Goal: Task Accomplishment & Management: Complete application form

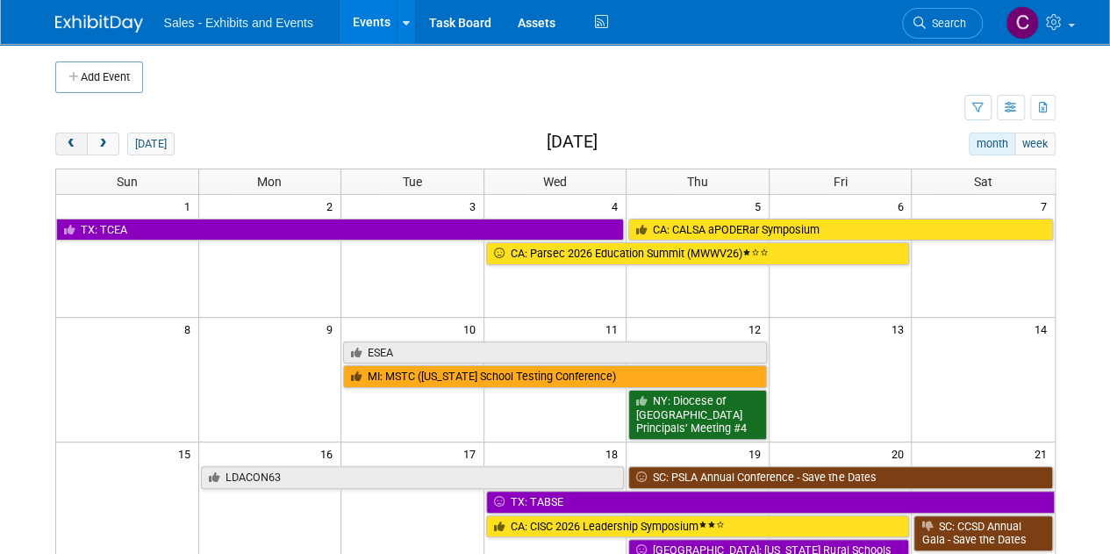
click at [74, 145] on span "prev" at bounding box center [71, 144] width 13 height 11
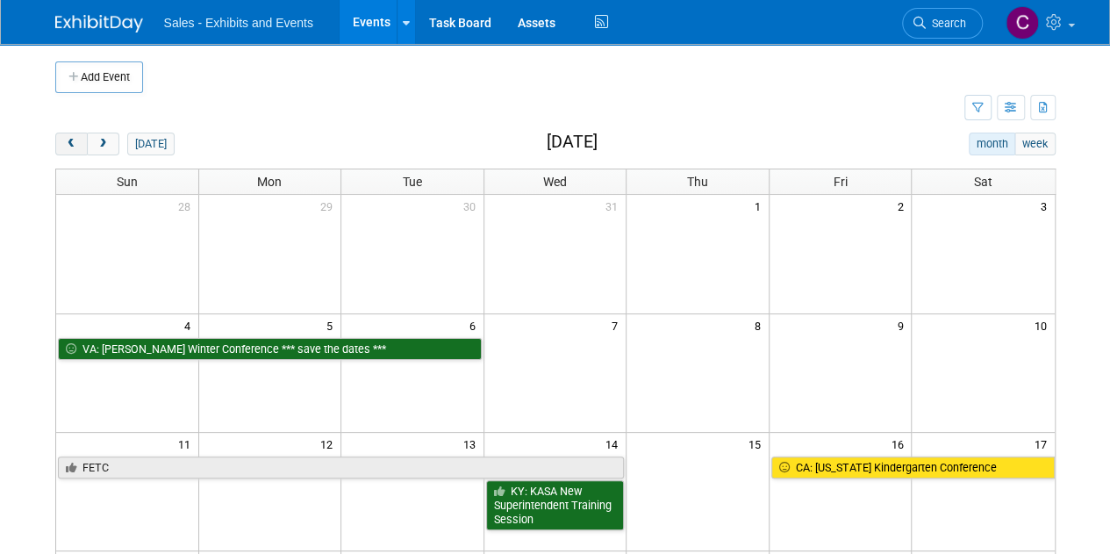
click at [74, 145] on span "prev" at bounding box center [71, 144] width 13 height 11
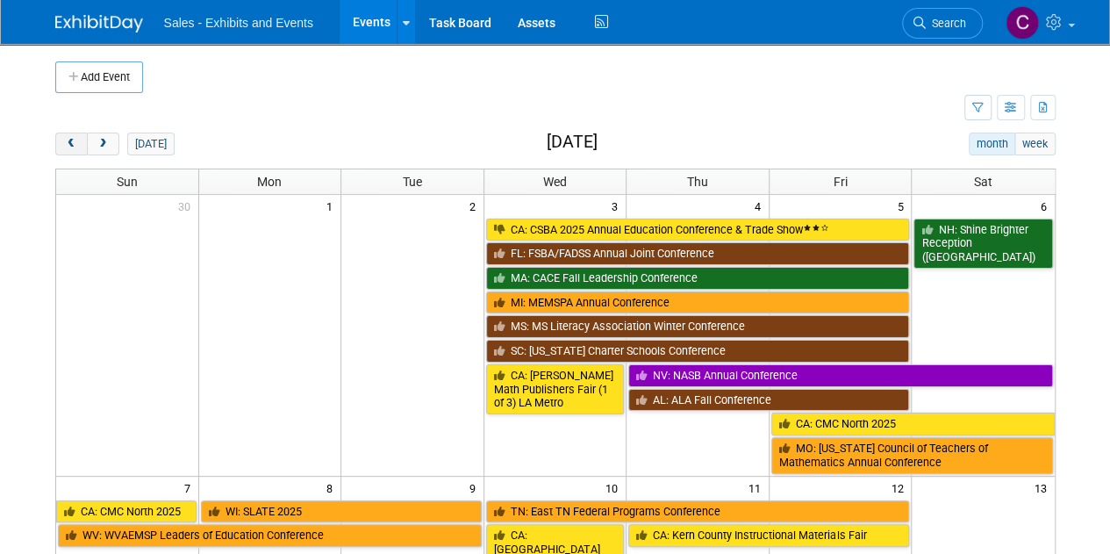
click at [74, 145] on span "prev" at bounding box center [71, 144] width 13 height 11
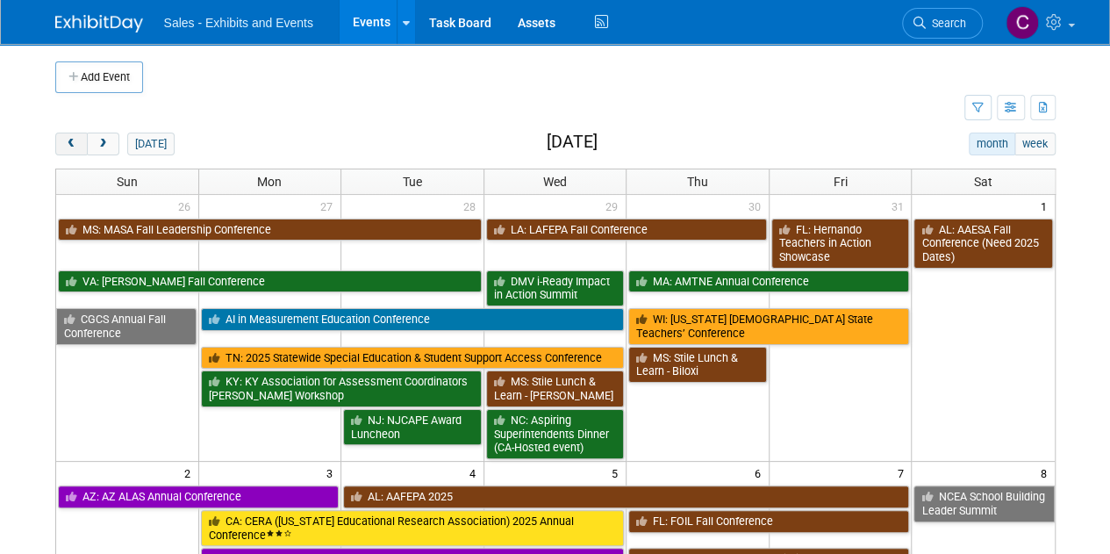
click at [74, 145] on span "prev" at bounding box center [71, 144] width 13 height 11
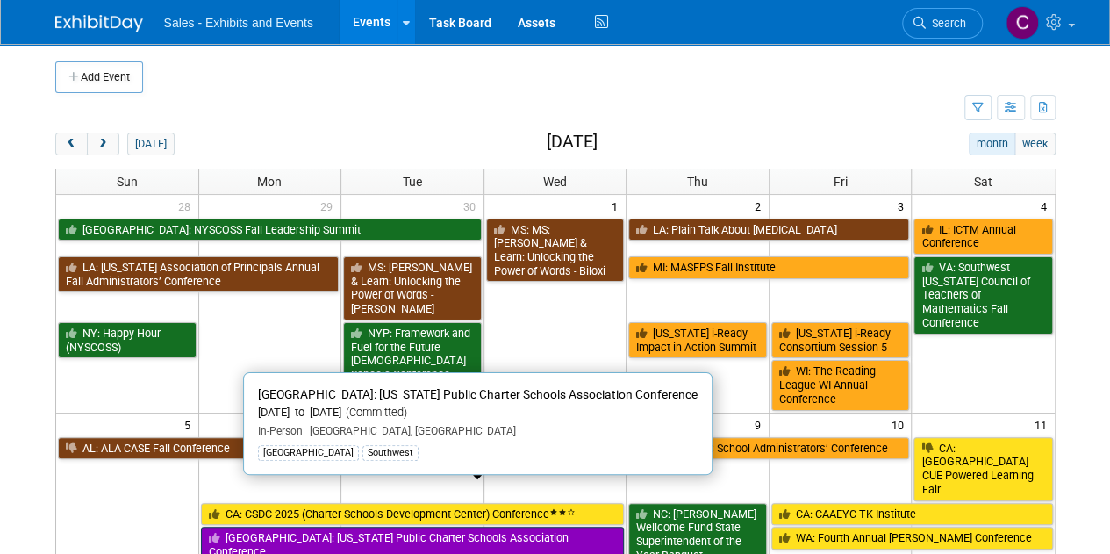
click at [293, 526] on link "[GEOGRAPHIC_DATA]: [US_STATE] Public Charter Schools Association Conference" at bounding box center [413, 544] width 424 height 36
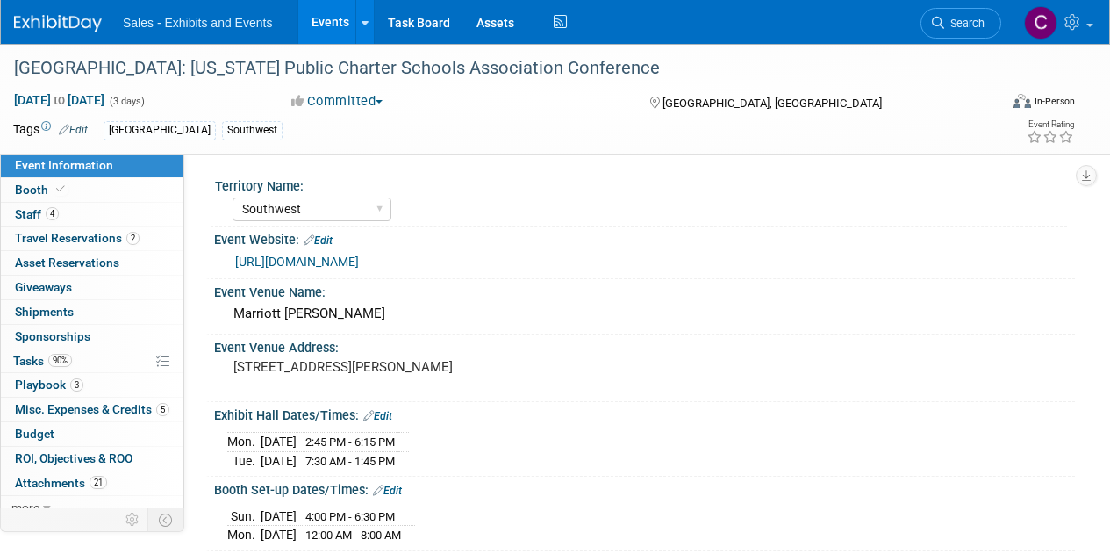
select select "Southwest"
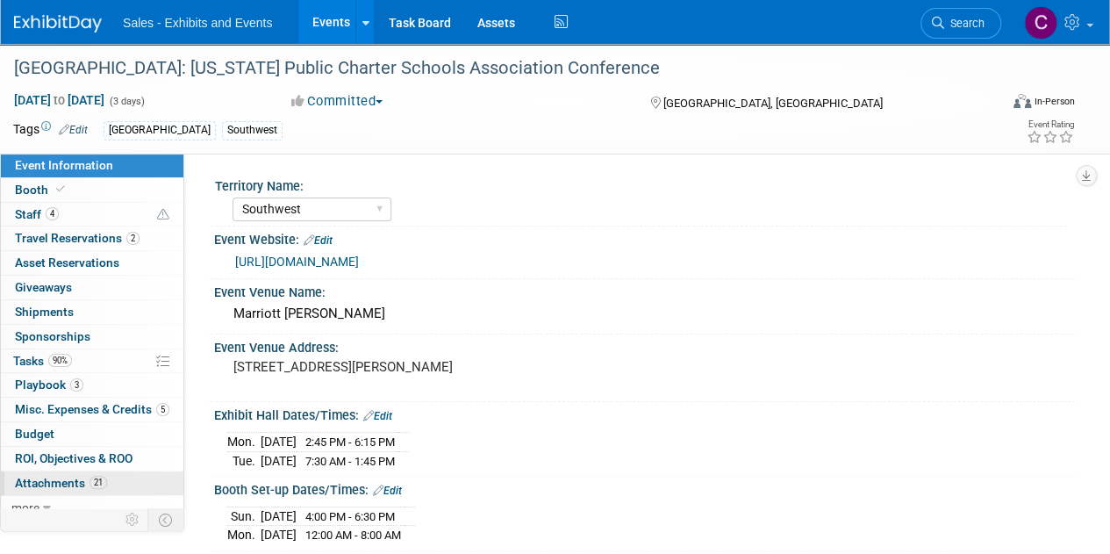
click at [36, 480] on span "Attachments 21" at bounding box center [61, 482] width 92 height 14
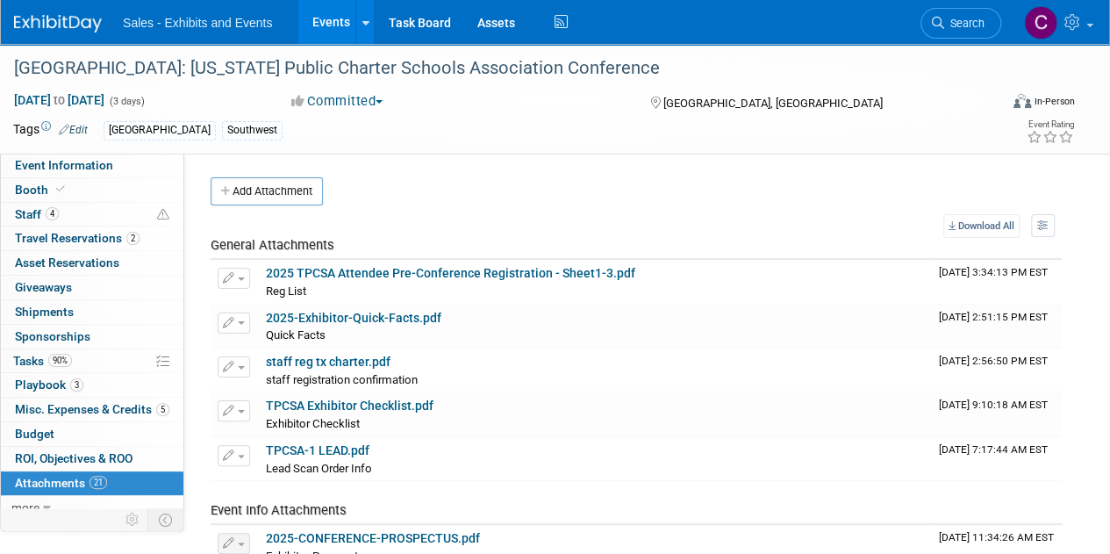
click at [328, 25] on link "Events" at bounding box center [330, 22] width 64 height 44
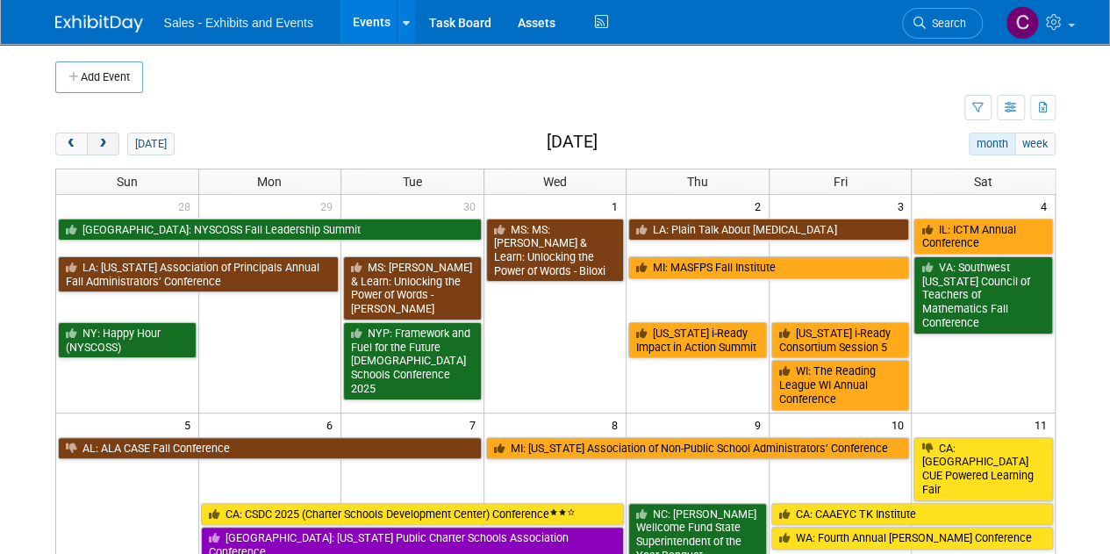
click at [104, 147] on span "next" at bounding box center [103, 144] width 13 height 11
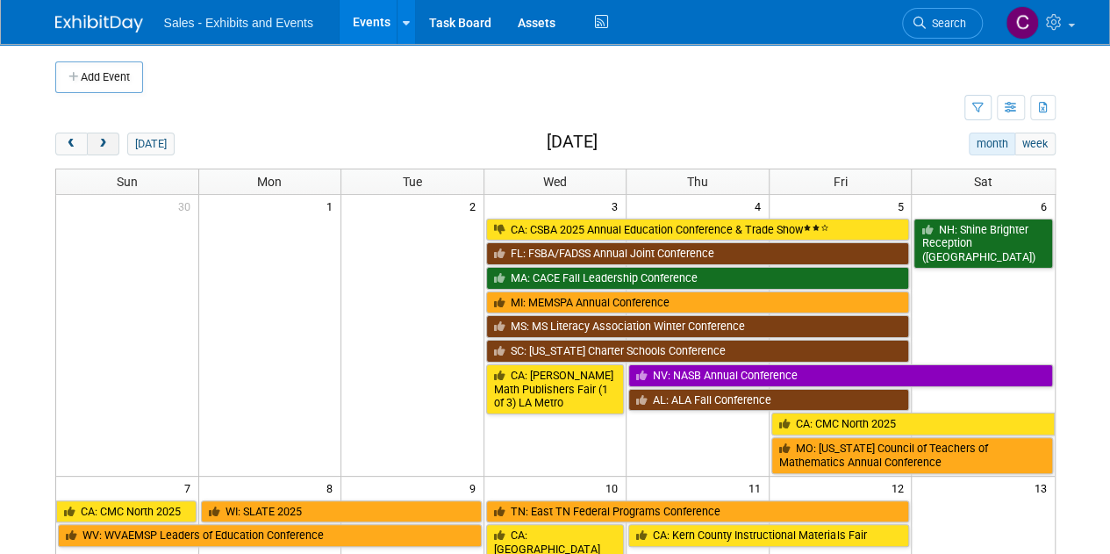
click at [104, 147] on span "next" at bounding box center [103, 144] width 13 height 11
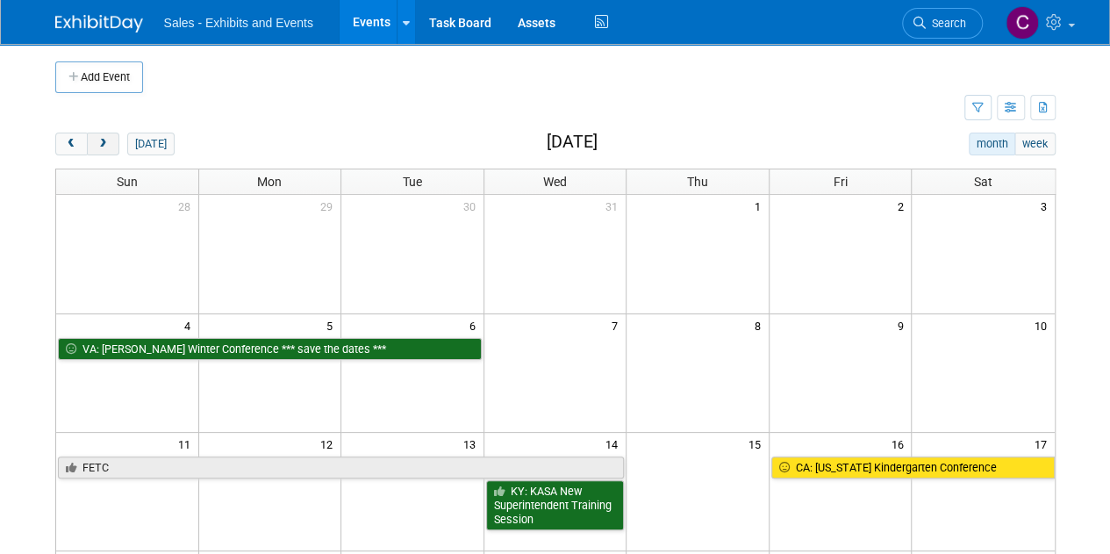
click at [104, 147] on span "next" at bounding box center [103, 144] width 13 height 11
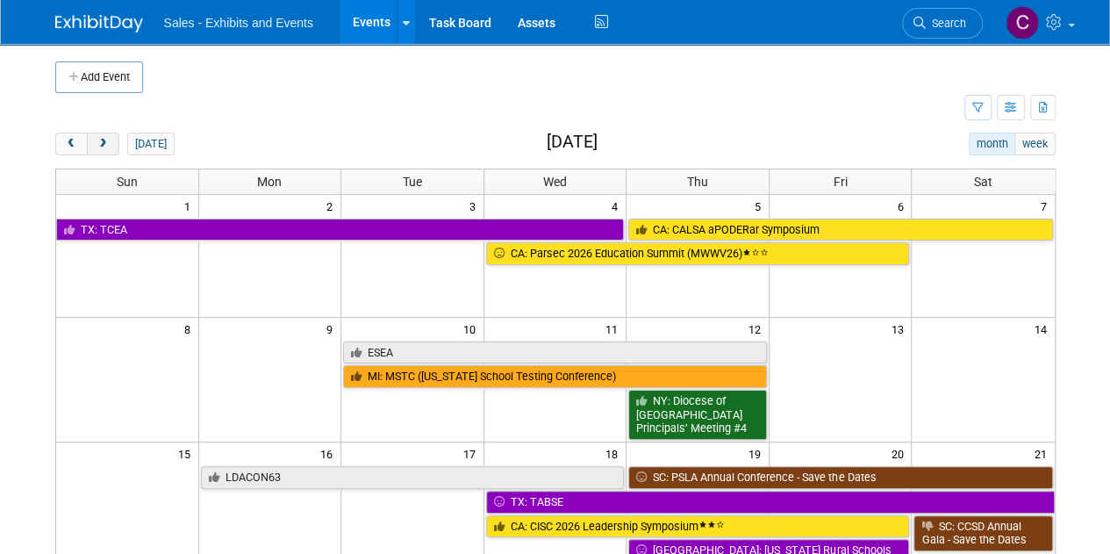
click at [104, 147] on span "next" at bounding box center [103, 144] width 13 height 11
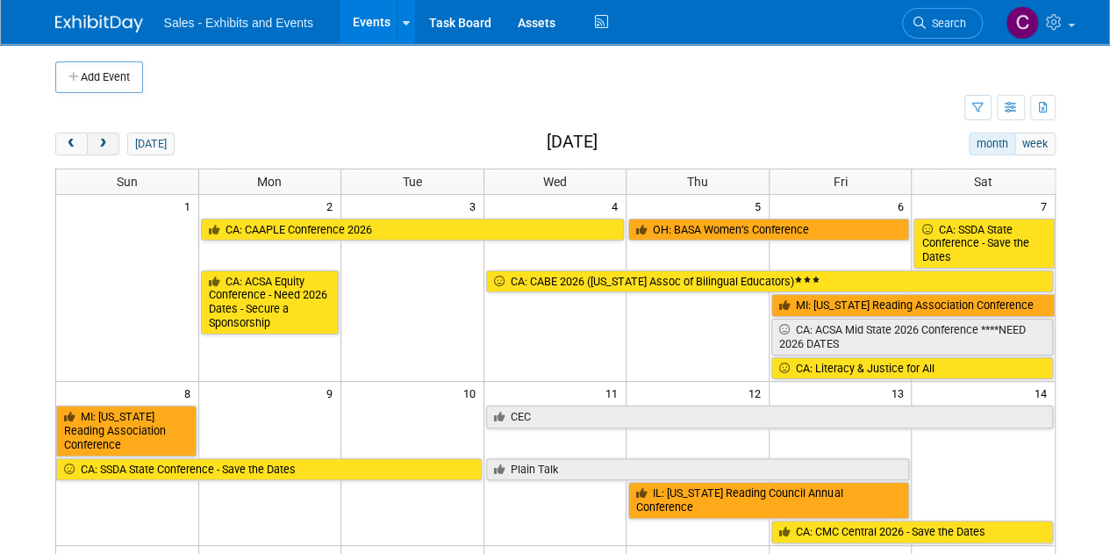
click at [104, 147] on span "next" at bounding box center [103, 144] width 13 height 11
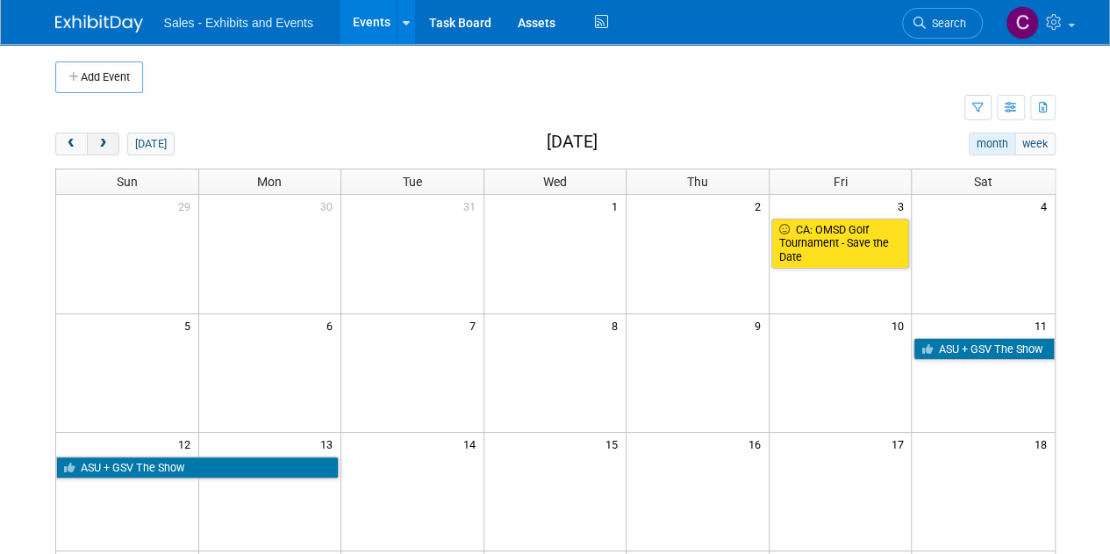
click at [104, 147] on span "next" at bounding box center [103, 144] width 13 height 11
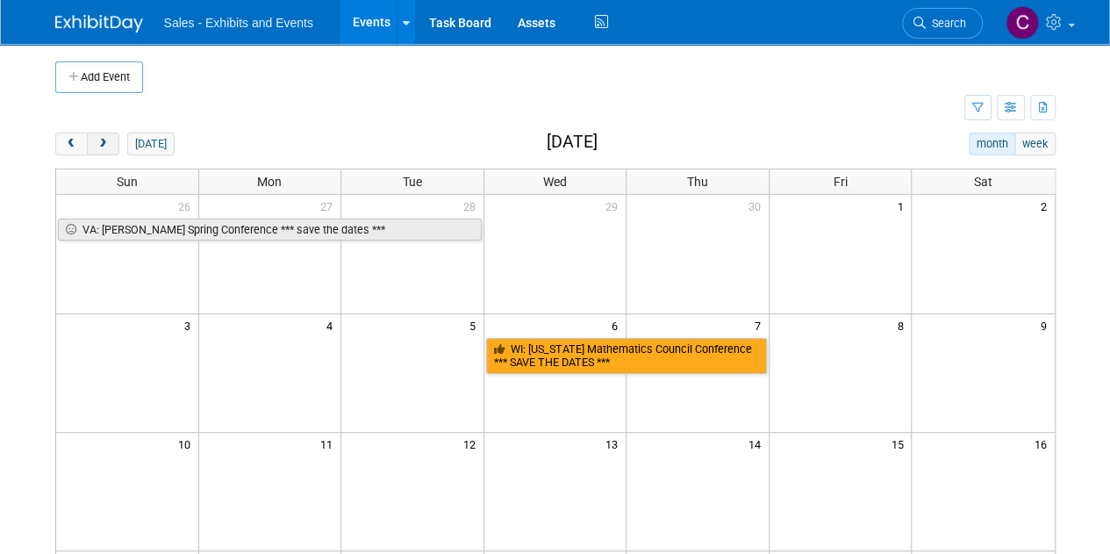
click at [104, 147] on span "next" at bounding box center [103, 144] width 13 height 11
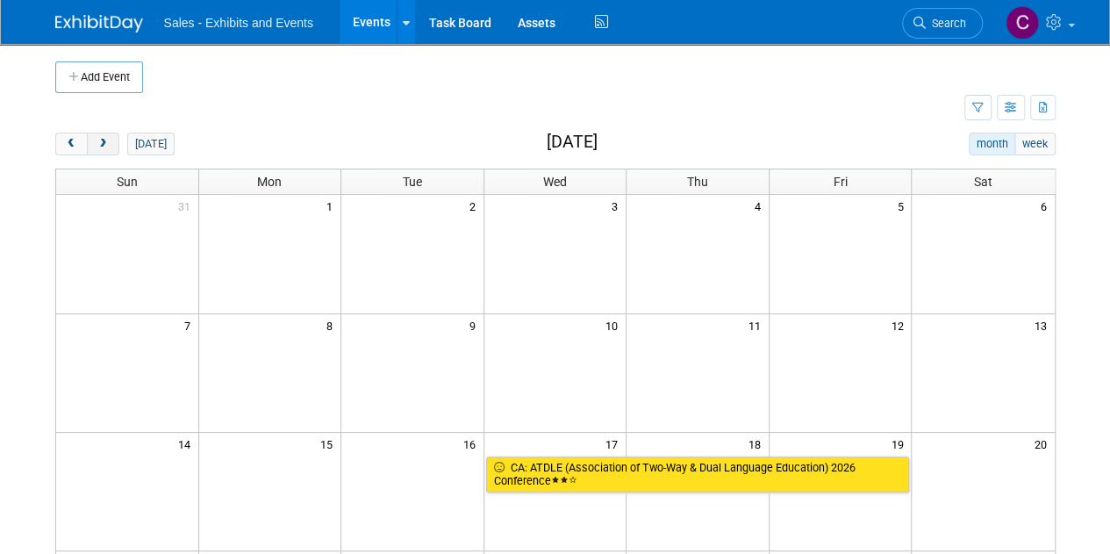
click at [104, 147] on span "next" at bounding box center [103, 144] width 13 height 11
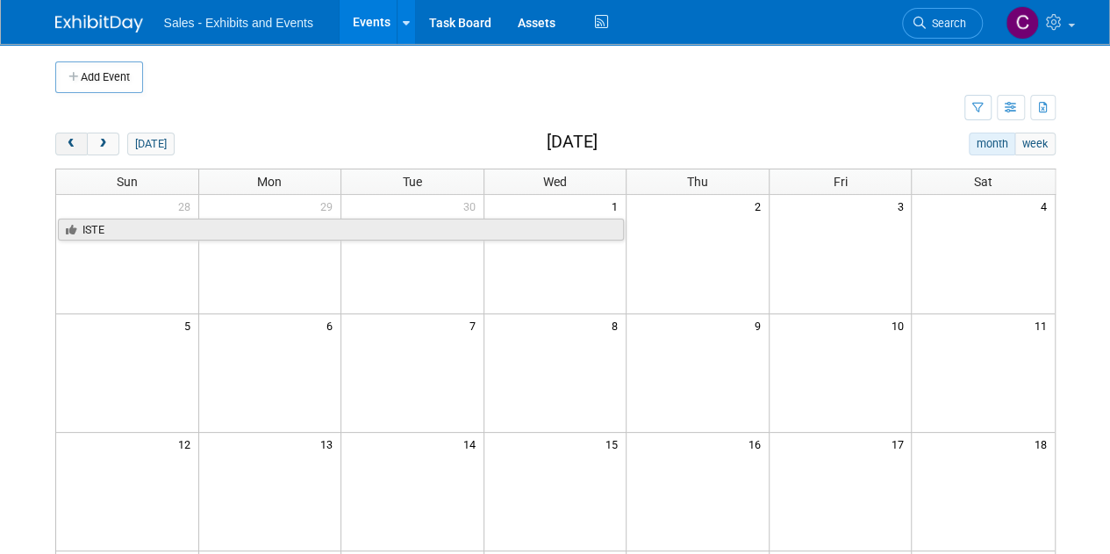
click at [67, 151] on button "prev" at bounding box center [71, 143] width 32 height 23
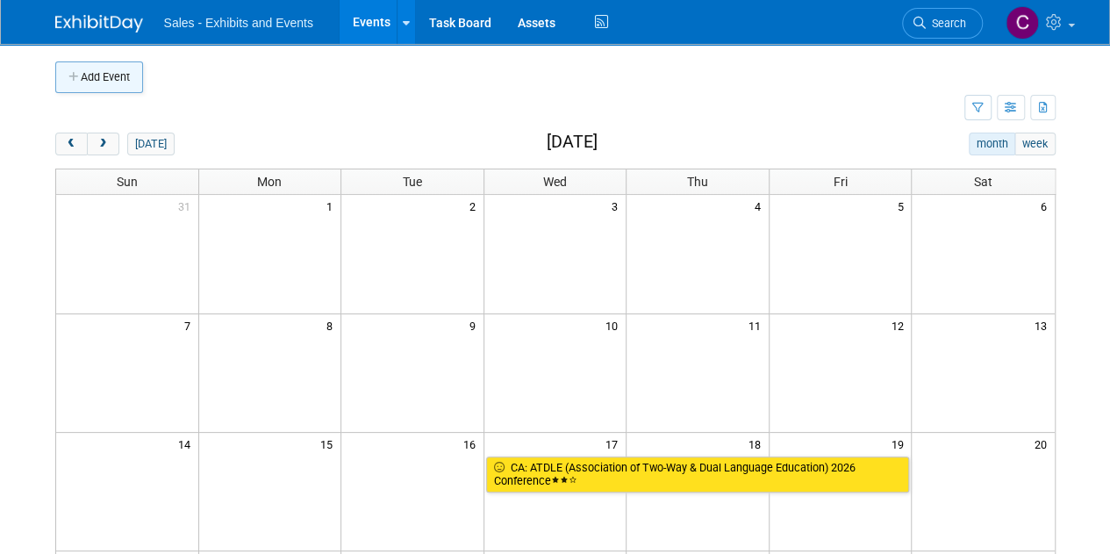
click at [89, 75] on button "Add Event" at bounding box center [99, 77] width 88 height 32
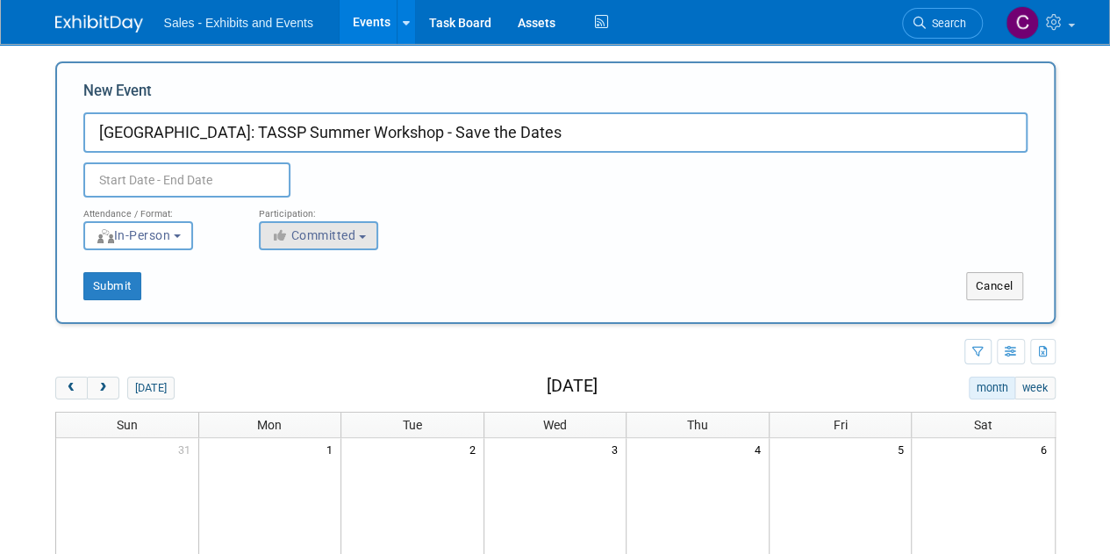
type input "[GEOGRAPHIC_DATA]: TASSP Summer Workshop - Save the Dates"
click at [306, 239] on span "Committed" at bounding box center [313, 235] width 85 height 14
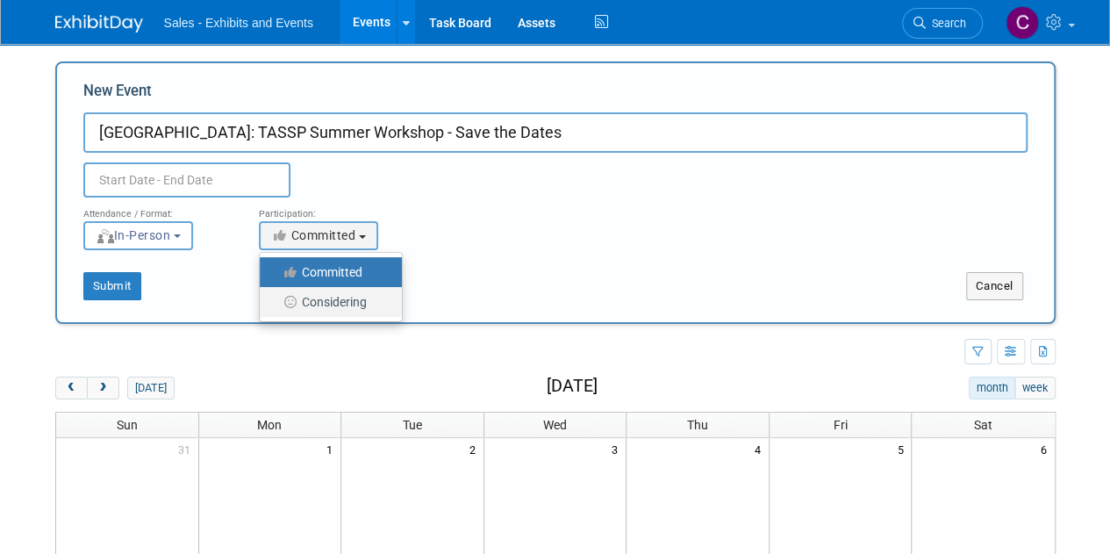
click at [321, 296] on label "Considering" at bounding box center [326, 301] width 116 height 23
click at [275, 297] on input "Considering" at bounding box center [269, 302] width 11 height 11
select select "2"
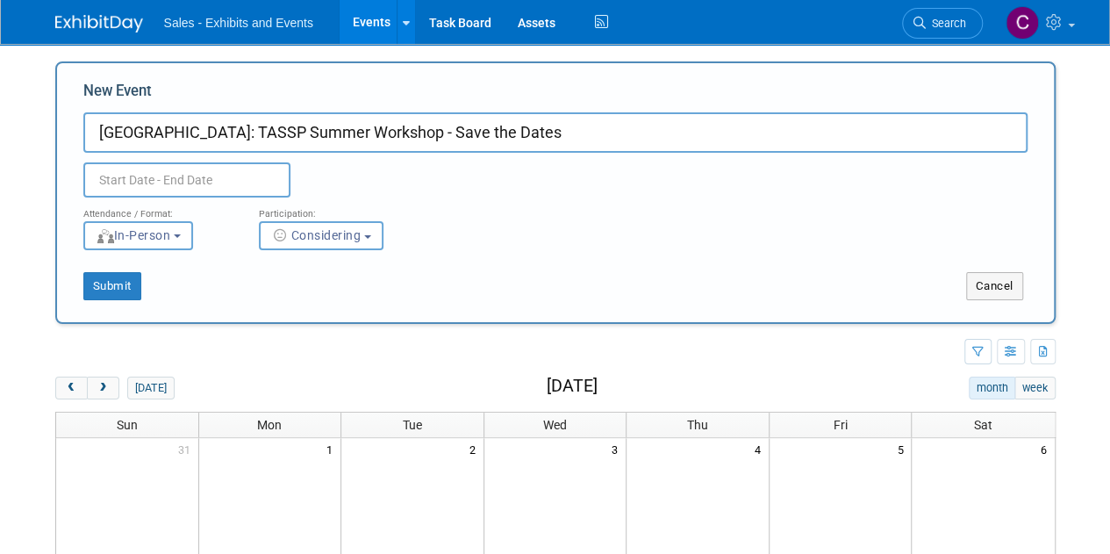
click at [130, 190] on input "text" at bounding box center [186, 179] width 207 height 35
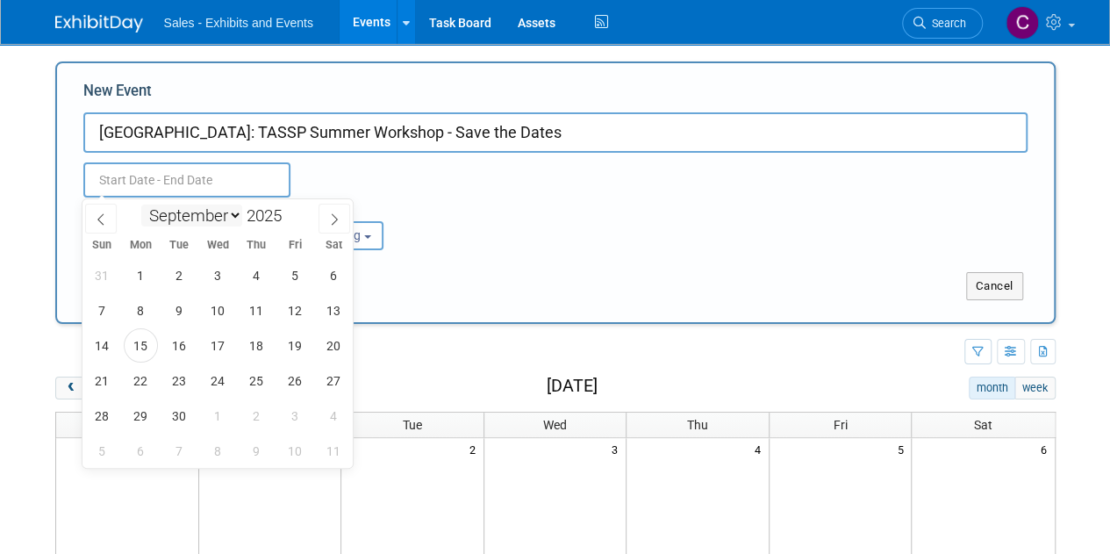
click at [218, 211] on select "January February March April May June July August September October November De…" at bounding box center [191, 215] width 101 height 22
select select "5"
click at [141, 204] on select "January February March April May June July August September October November De…" at bounding box center [191, 215] width 101 height 22
click at [288, 211] on span at bounding box center [288, 210] width 12 height 11
type input "2026"
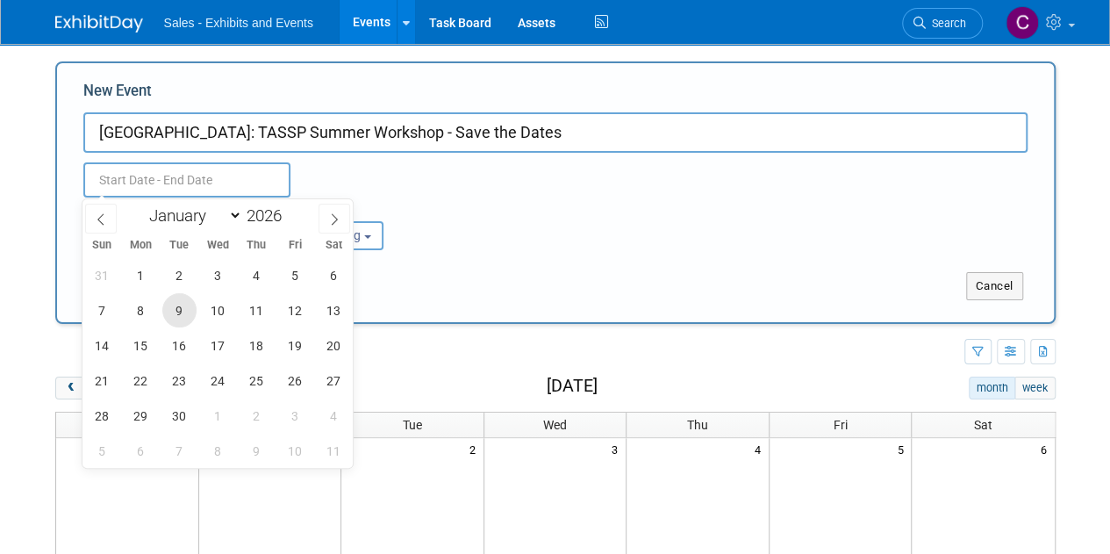
click at [182, 322] on span "9" at bounding box center [179, 310] width 34 height 34
click at [268, 320] on span "11" at bounding box center [257, 310] width 34 height 34
type input "Jun 9, 2026 to Jun 11, 2026"
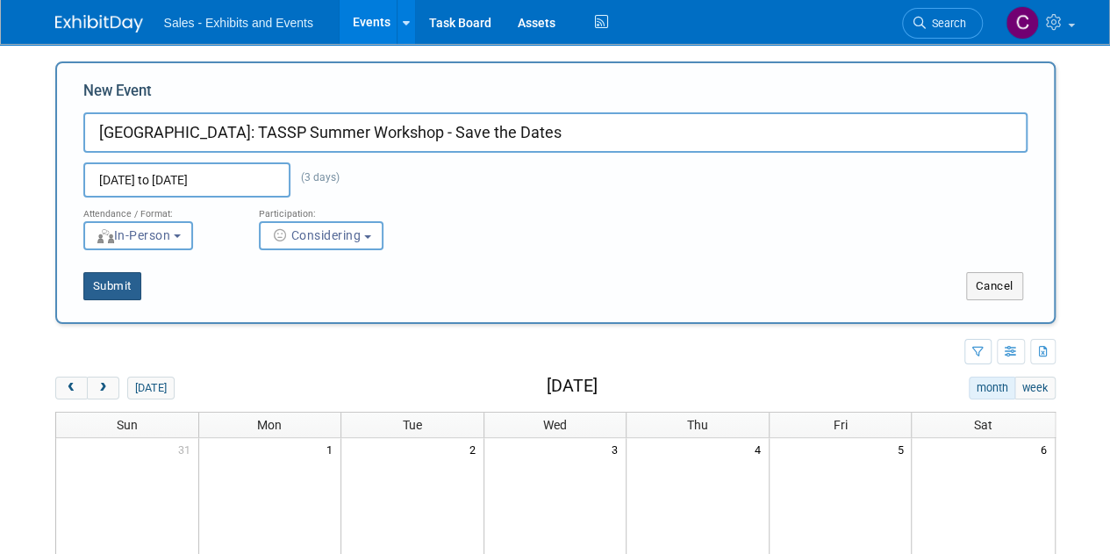
click at [116, 285] on button "Submit" at bounding box center [112, 286] width 58 height 28
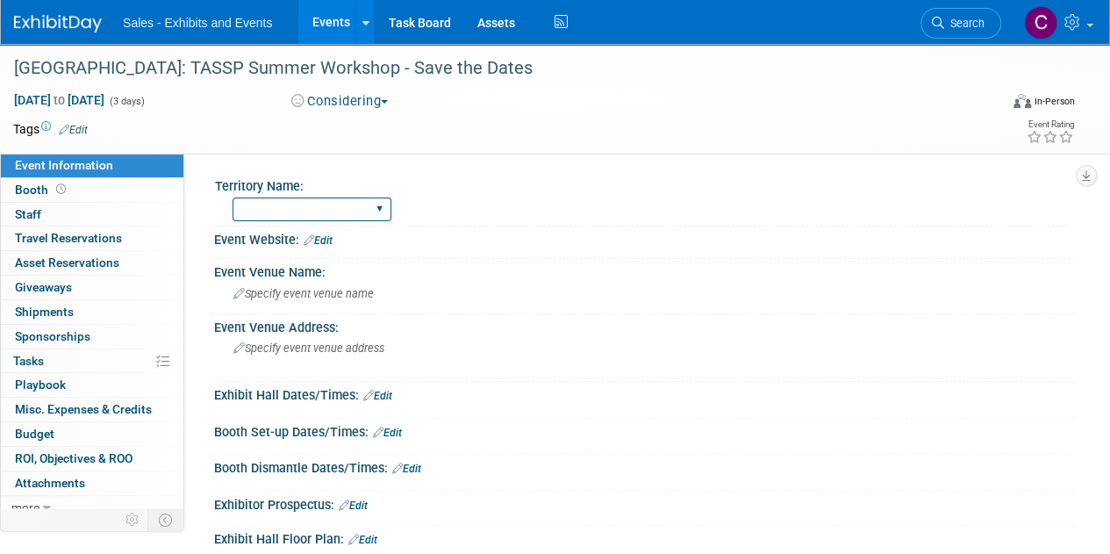
click at [341, 213] on select "Atlantic Southeast Central Southwest Pacific Mountain National Strategic Partne…" at bounding box center [311, 209] width 159 height 24
select select "Southwest"
click at [232, 197] on select "Atlantic Southeast Central Southwest Pacific Mountain National Strategic Partne…" at bounding box center [311, 209] width 159 height 24
click at [77, 129] on link "Edit" at bounding box center [73, 130] width 29 height 12
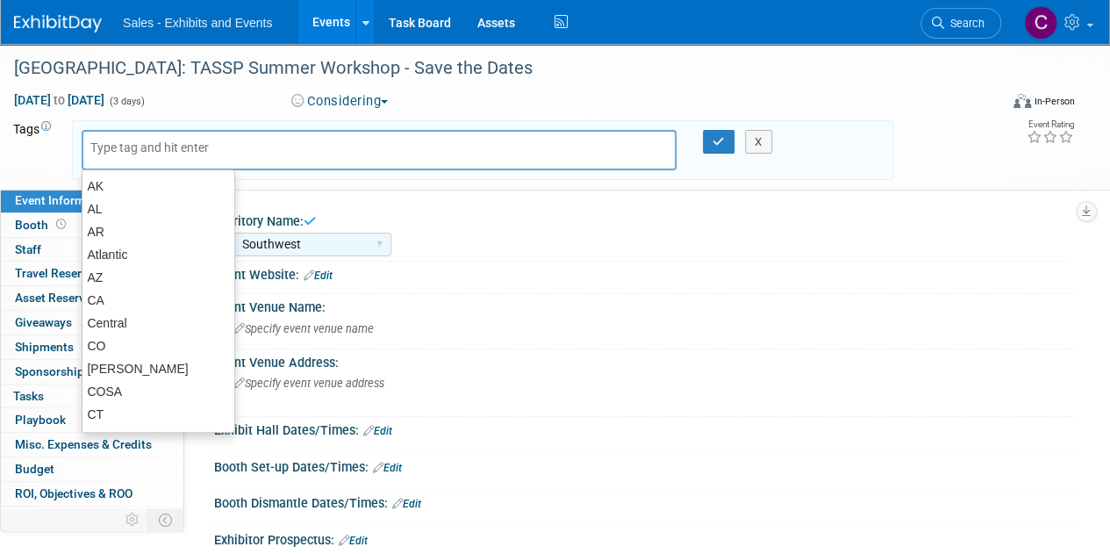
type input "x"
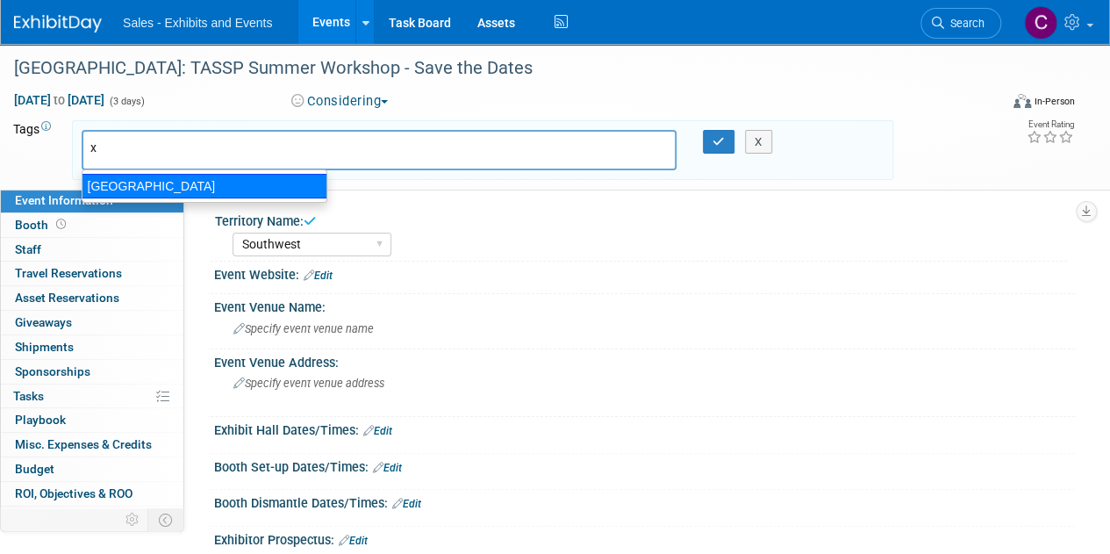
click at [97, 187] on div "[GEOGRAPHIC_DATA]" at bounding box center [205, 186] width 246 height 25
type input "[GEOGRAPHIC_DATA]"
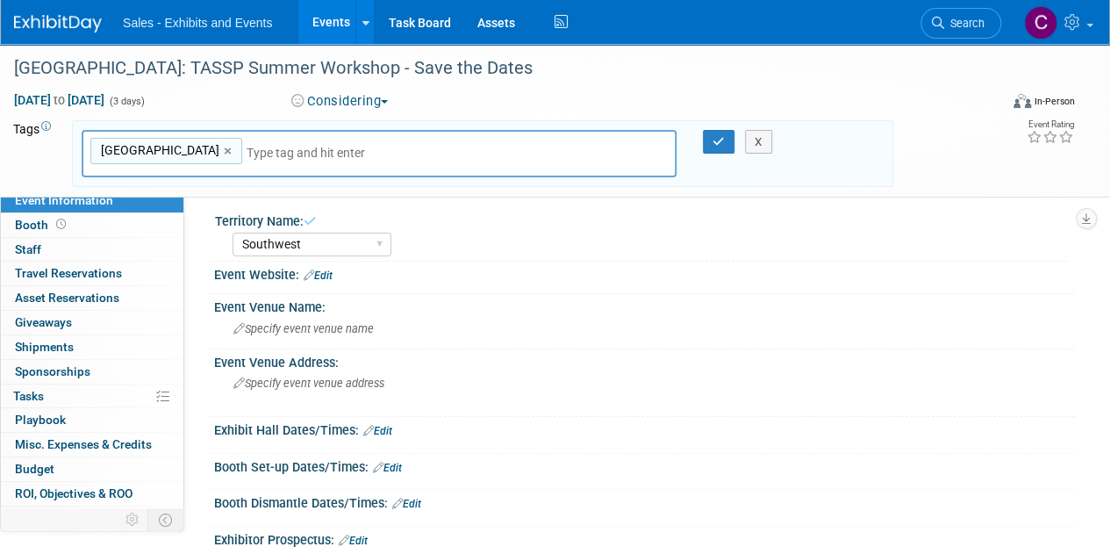
type input "s"
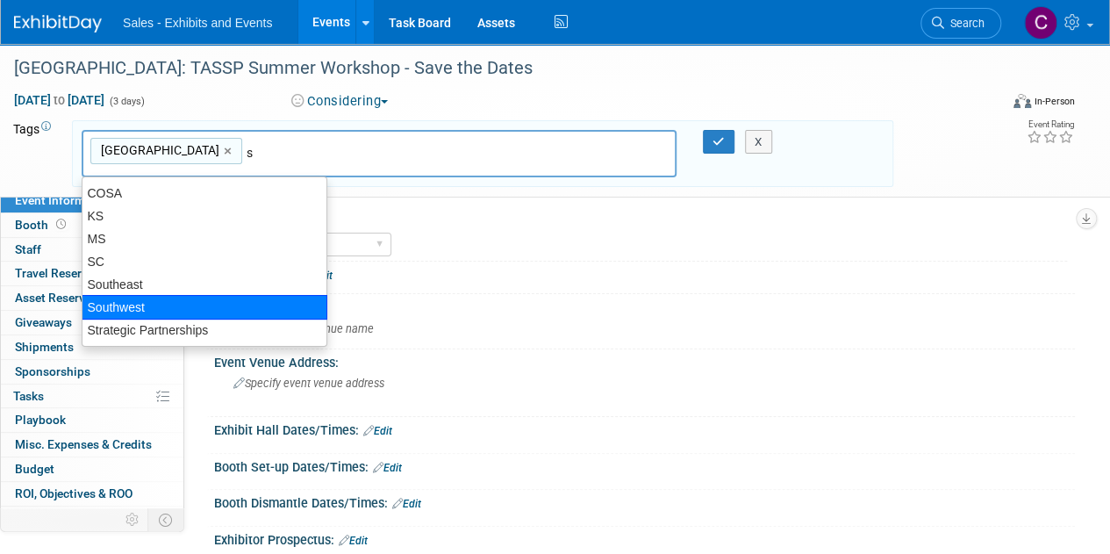
click at [139, 300] on div "Southwest" at bounding box center [205, 307] width 246 height 25
type input "TX, Southwest"
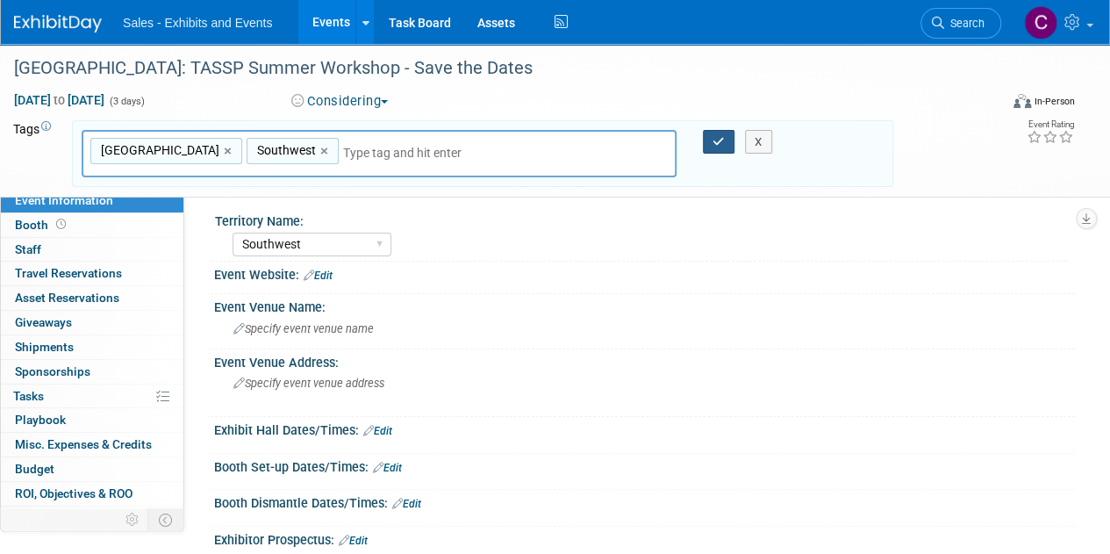
click at [714, 140] on icon "button" at bounding box center [718, 141] width 12 height 11
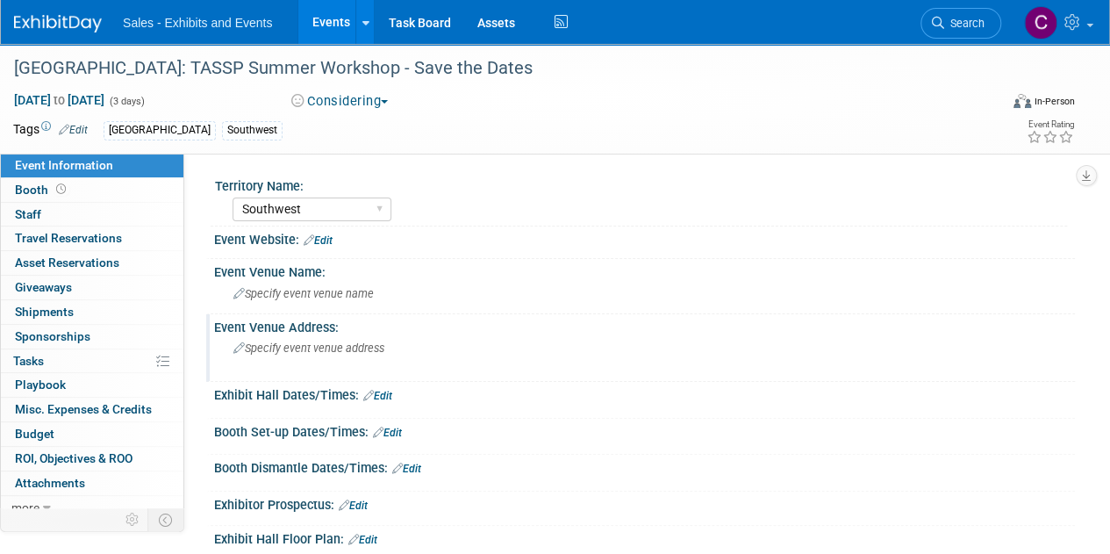
drag, startPoint x: 306, startPoint y: 302, endPoint x: 288, endPoint y: 312, distance: 21.2
click at [288, 312] on div "Territory Name: Atlantic Southeast Central Southwest Pacific Mountain National …" at bounding box center [636, 391] width 851 height 436
drag, startPoint x: 275, startPoint y: 297, endPoint x: 258, endPoint y: 292, distance: 18.1
click at [258, 292] on span "Specify event venue name" at bounding box center [303, 293] width 140 height 13
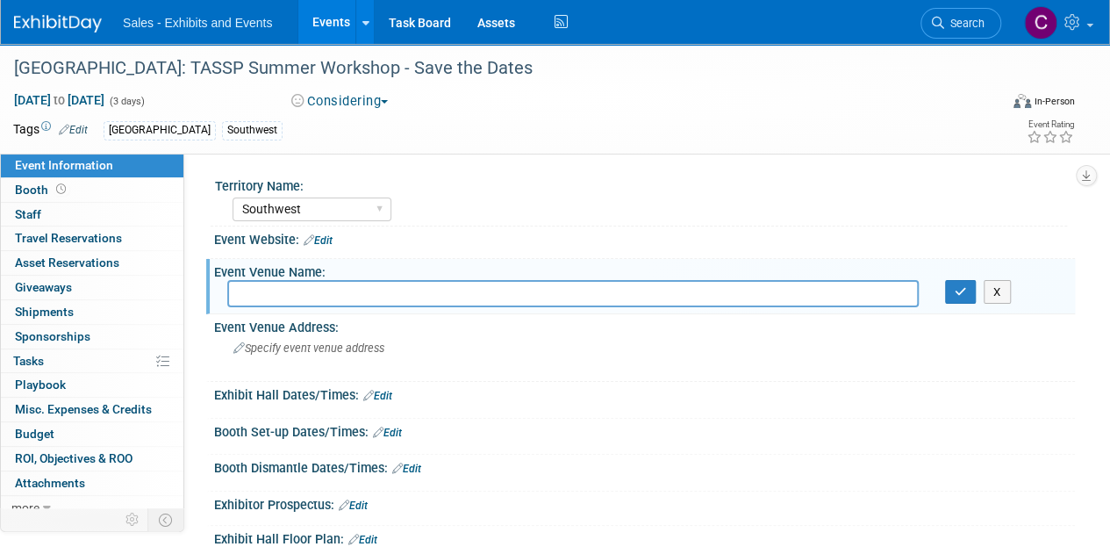
click at [258, 292] on input "text" at bounding box center [572, 293] width 691 height 27
type input "Hilton Anatole Dallas"
click at [966, 291] on button "button" at bounding box center [961, 292] width 32 height 25
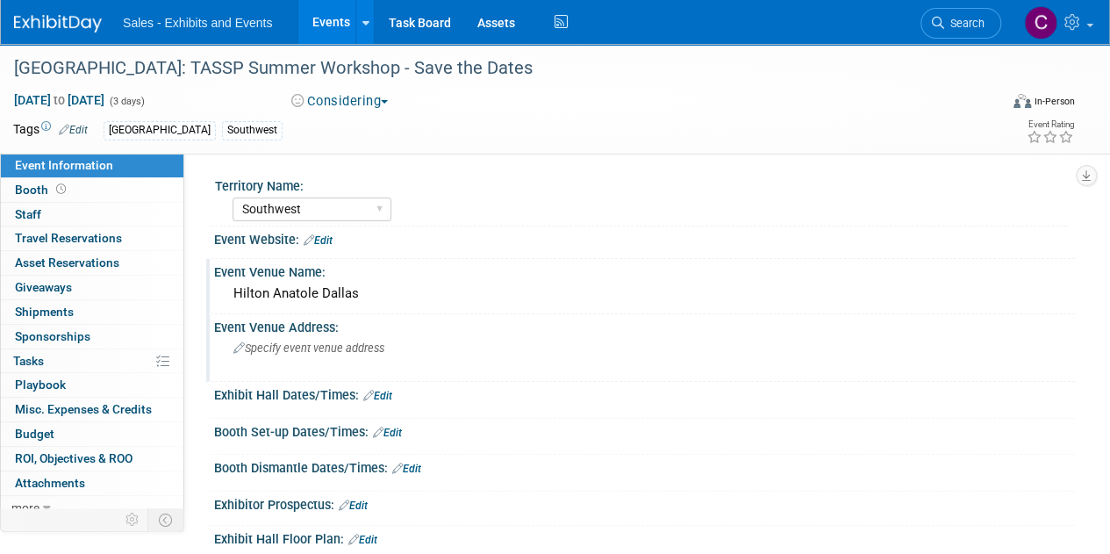
click at [320, 357] on div "Specify event venue address" at bounding box center [393, 354] width 332 height 40
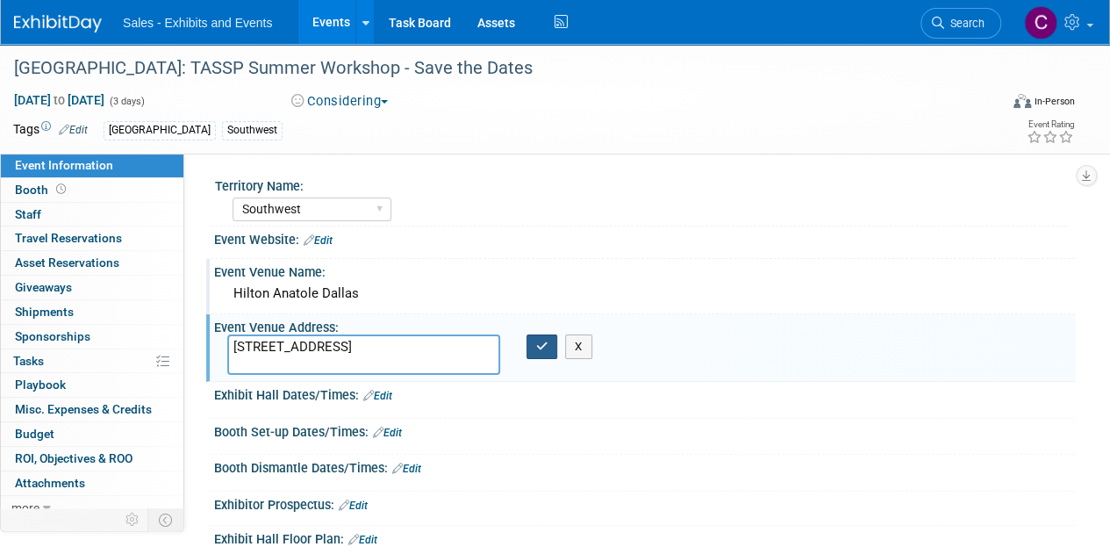
type textarea "2201 N Stemmons Fwy, Dallas, TX 75207"
click at [547, 345] on icon "button" at bounding box center [542, 345] width 12 height 11
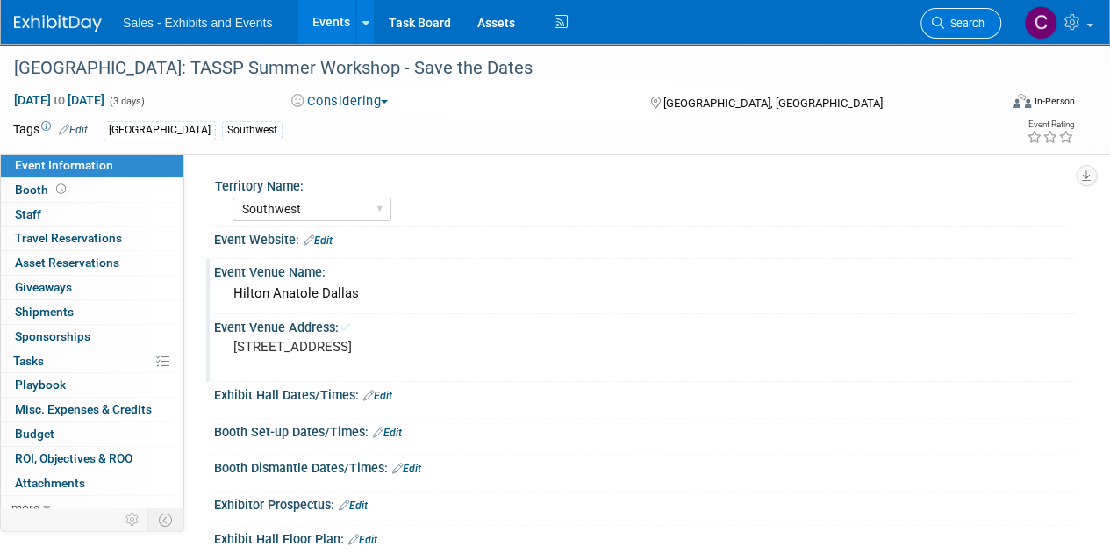
click at [944, 20] on span "Search" at bounding box center [964, 23] width 40 height 13
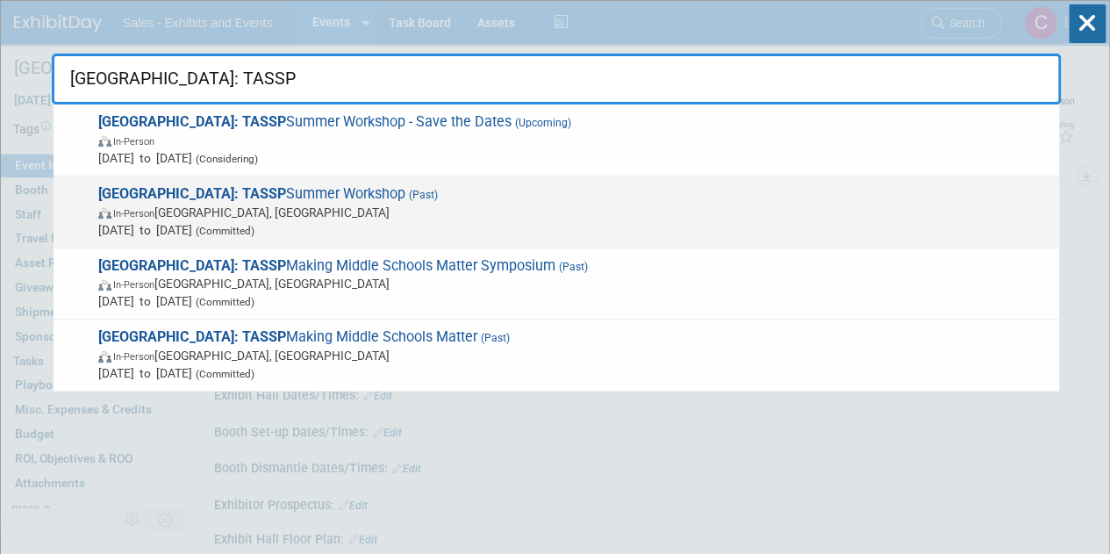
type input "TX: TASSP"
click at [177, 200] on span "TX: TASSP Summer Workshop (Past) In-Person Dallas, TX Jun 18, 2025 to Jun 20, 2…" at bounding box center [571, 212] width 957 height 54
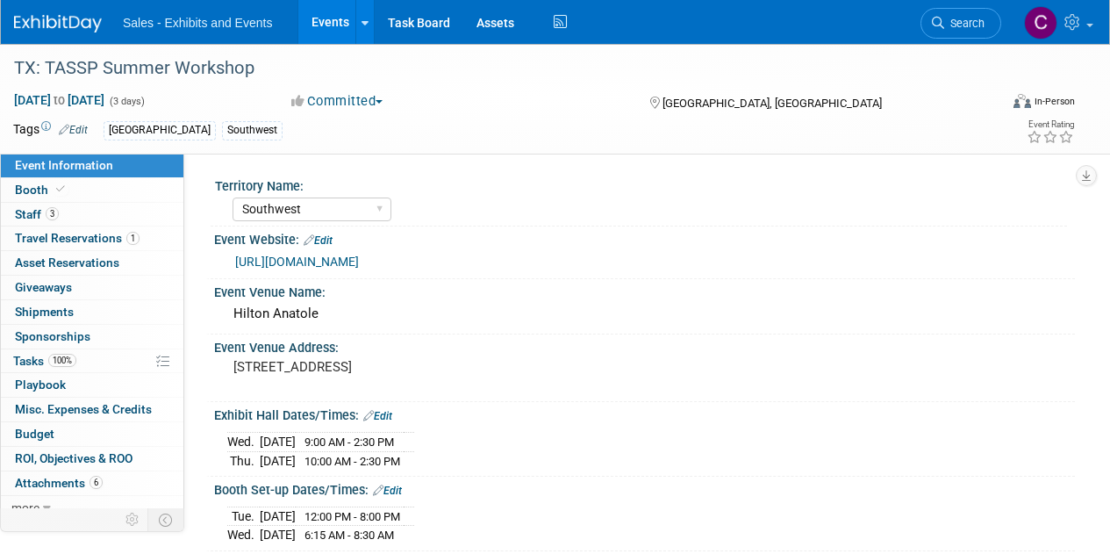
select select "Southwest"
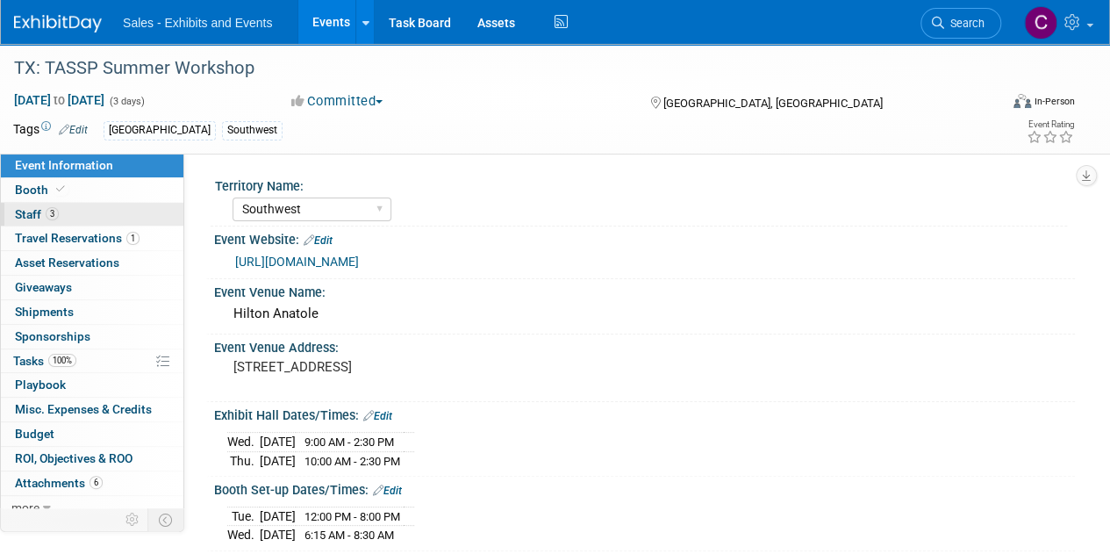
click at [15, 211] on span "Staff 3" at bounding box center [37, 214] width 44 height 14
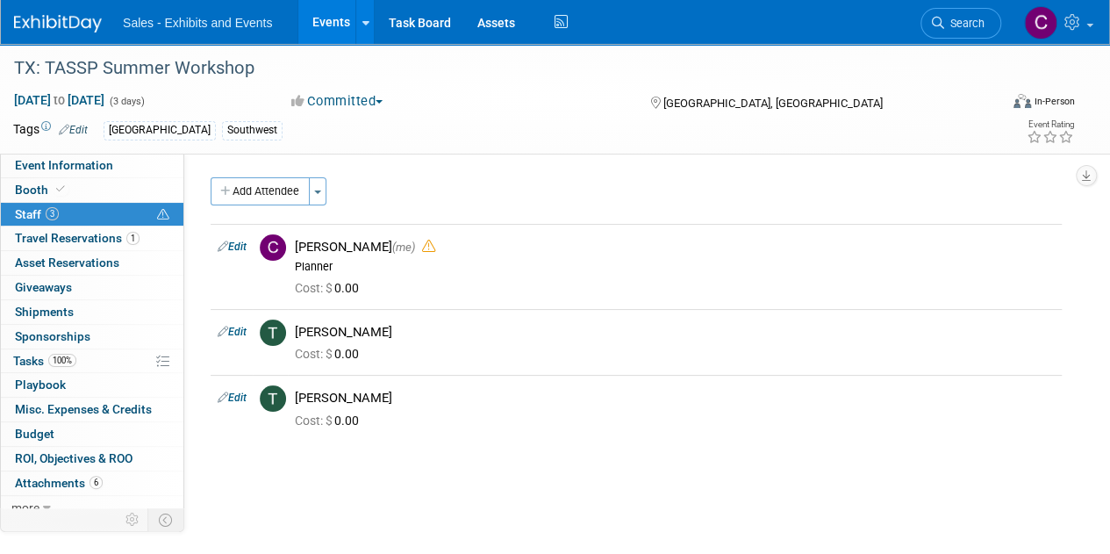
click at [332, 34] on link "Events" at bounding box center [330, 22] width 64 height 44
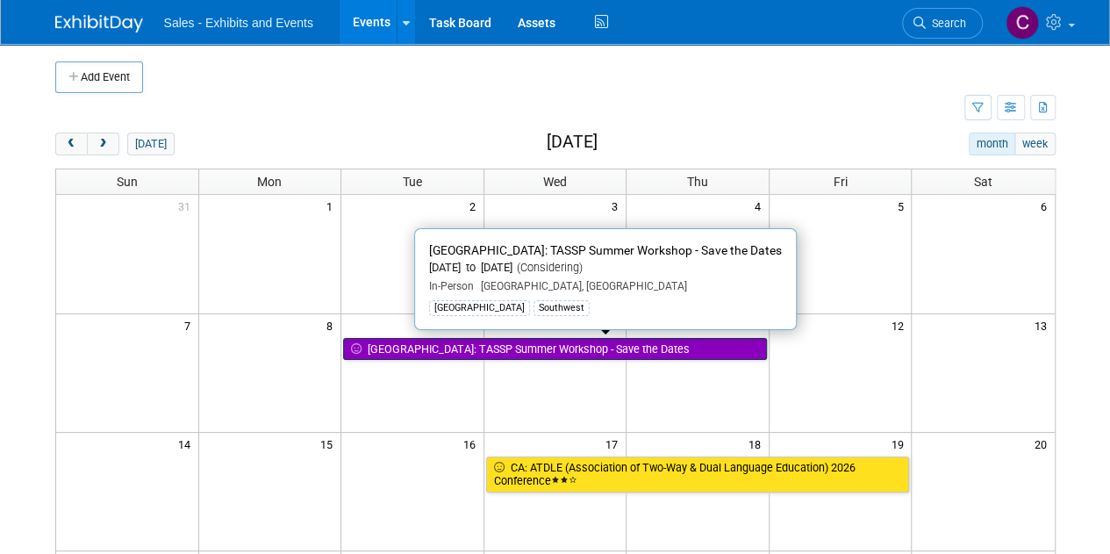
click at [522, 350] on link "[GEOGRAPHIC_DATA]: TASSP Summer Workshop - Save the Dates" at bounding box center [555, 349] width 424 height 23
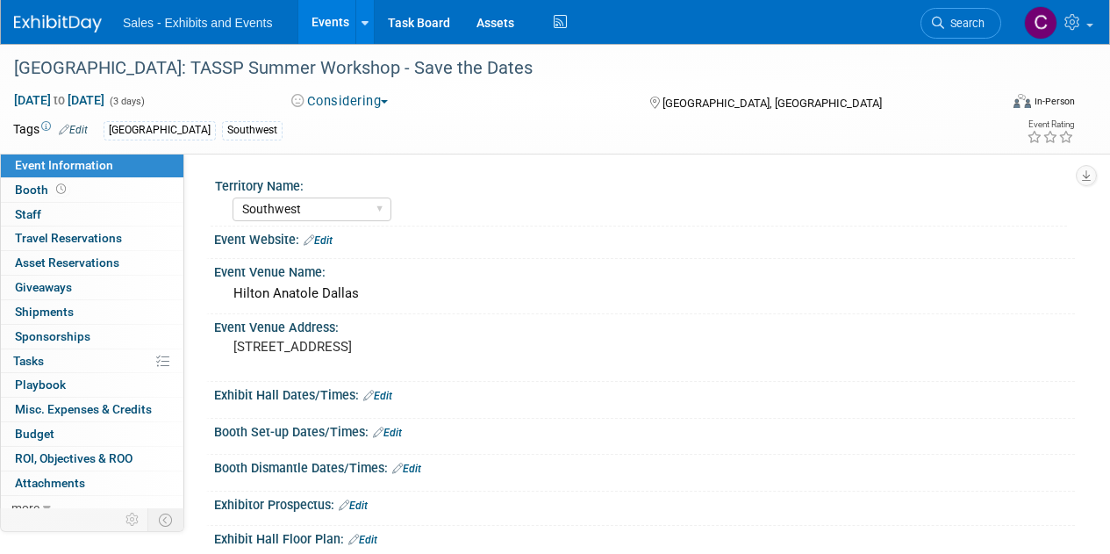
select select "Southwest"
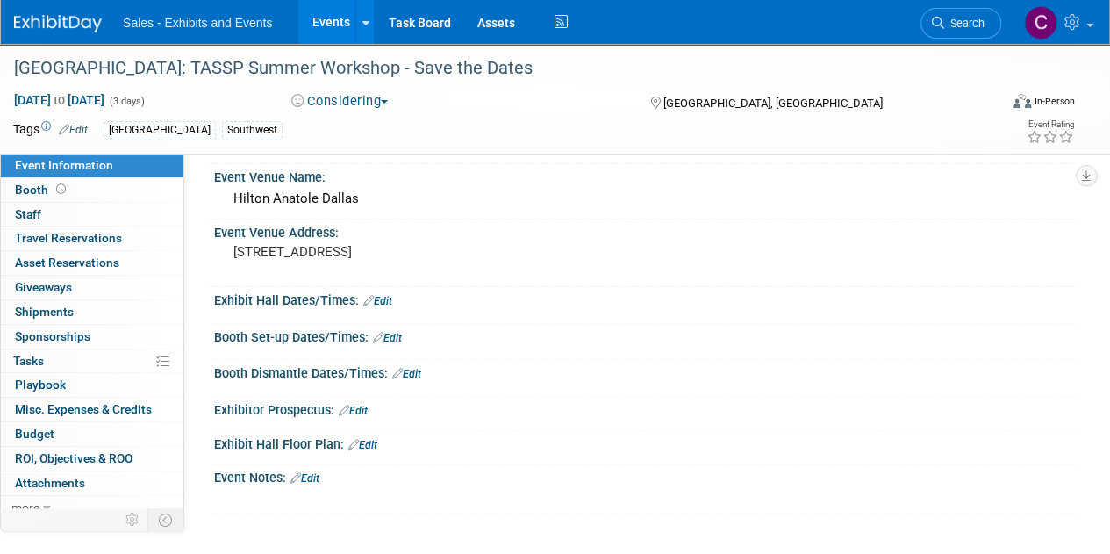
scroll to position [240, 0]
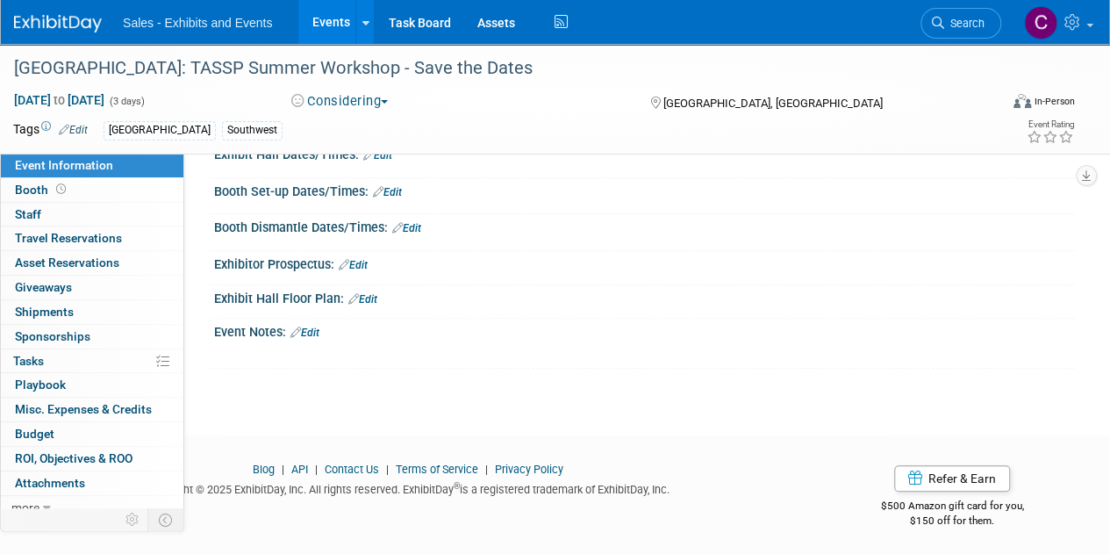
click at [307, 326] on link "Edit" at bounding box center [304, 332] width 29 height 12
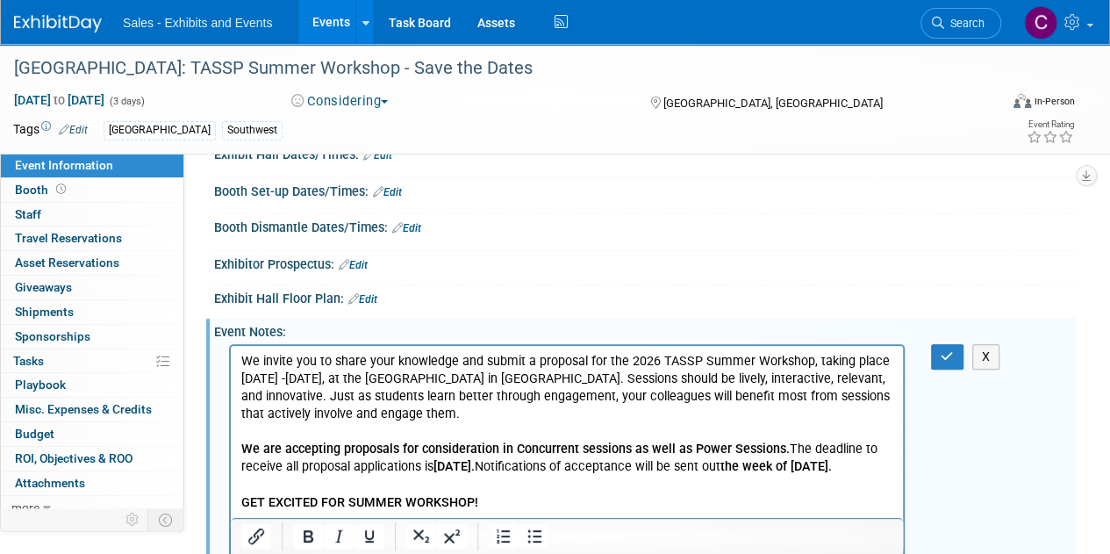
scroll to position [282, 0]
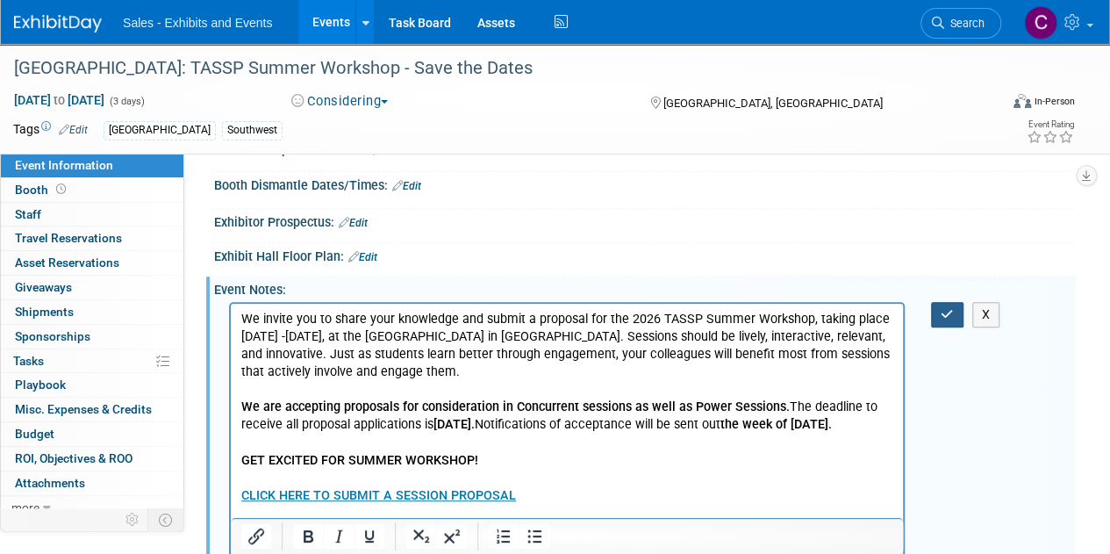
click at [951, 318] on button "button" at bounding box center [947, 314] width 32 height 25
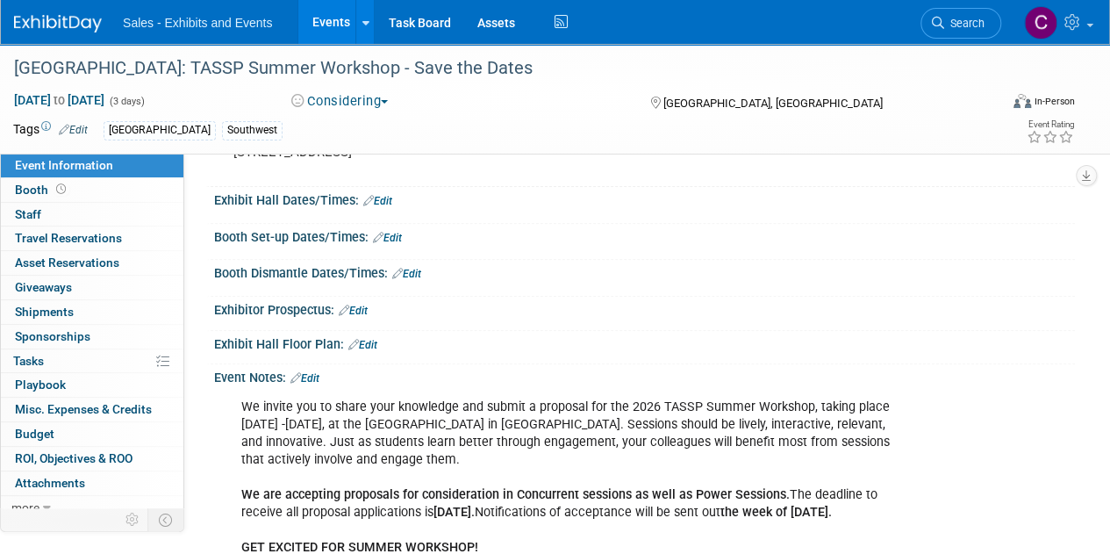
scroll to position [0, 0]
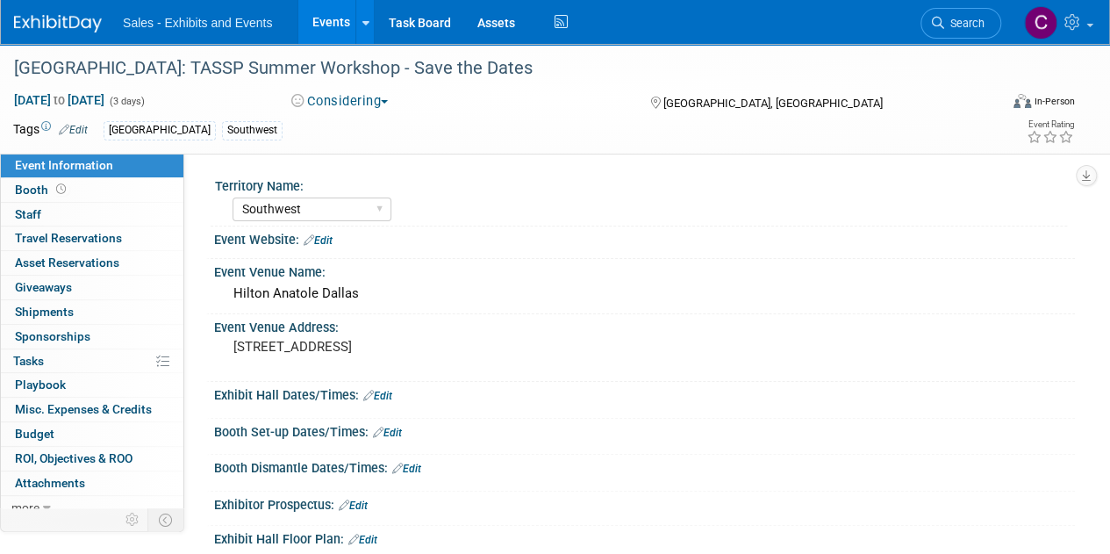
click at [320, 240] on link "Edit" at bounding box center [318, 240] width 29 height 12
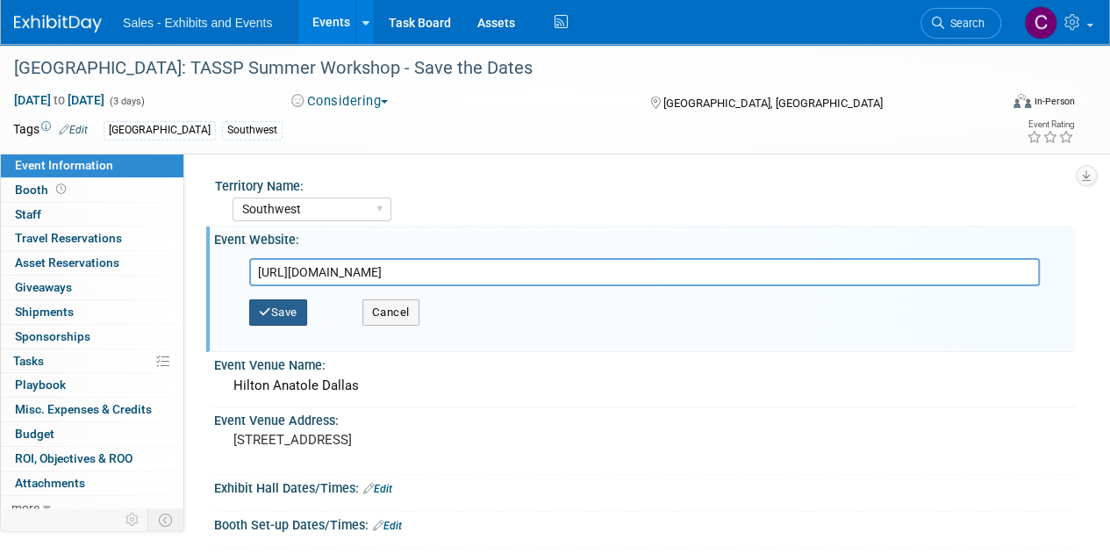
type input "[URL][DOMAIN_NAME]"
click at [297, 318] on button "Save" at bounding box center [278, 312] width 58 height 26
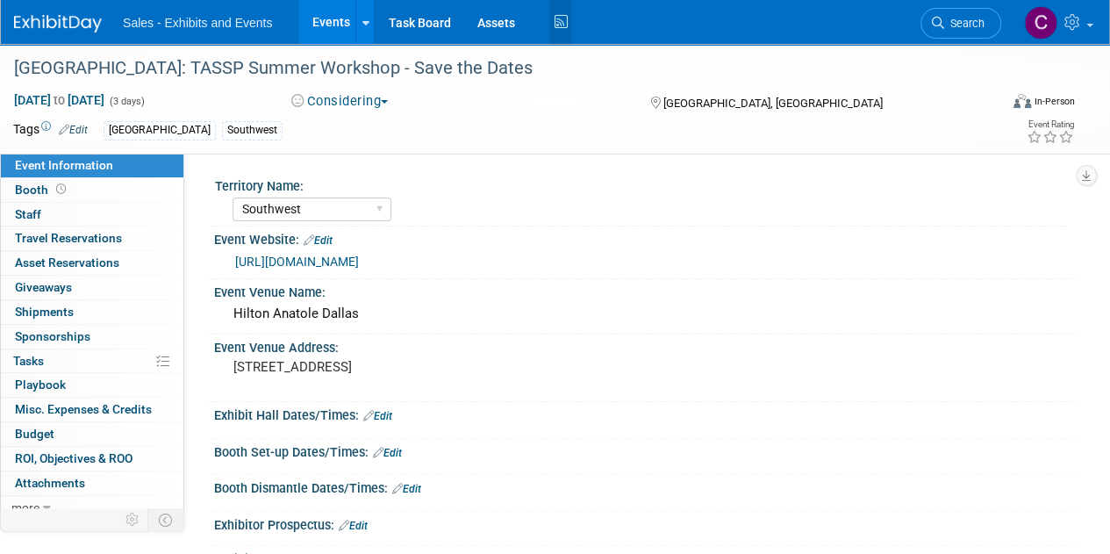
click at [561, 24] on icon at bounding box center [560, 22] width 22 height 27
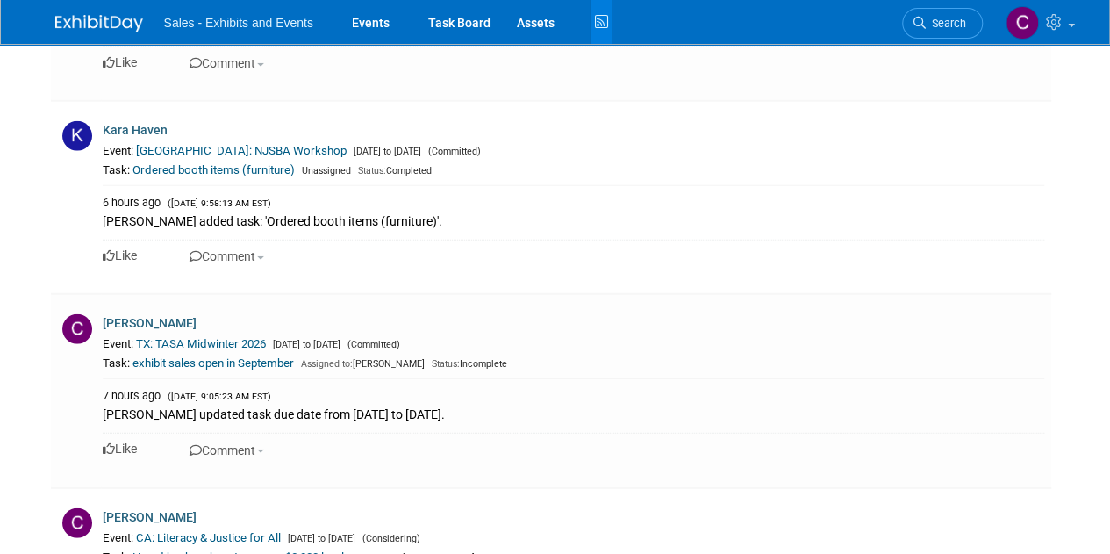
scroll to position [5515, 0]
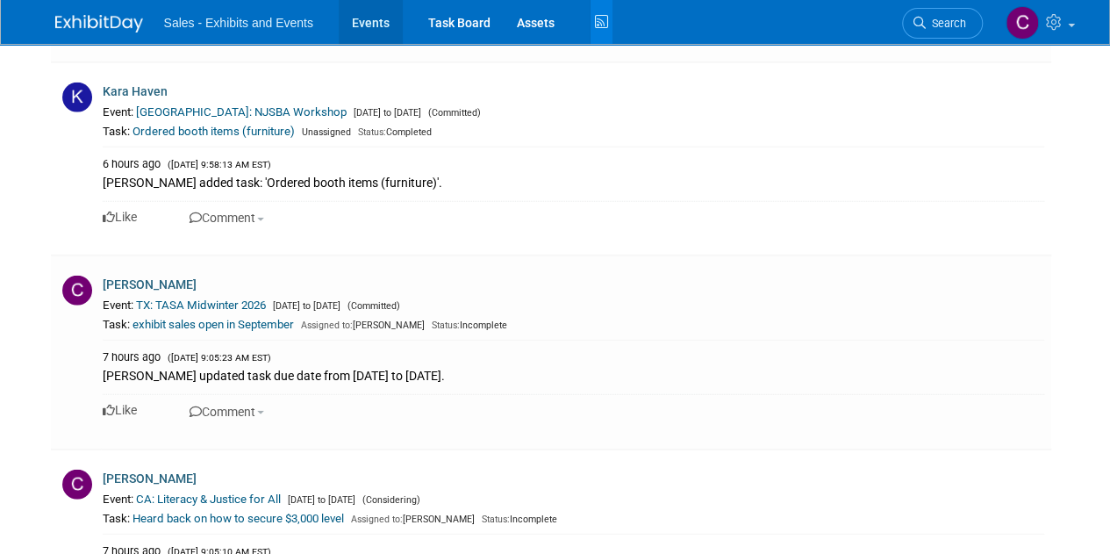
click at [383, 25] on link "Events" at bounding box center [371, 22] width 64 height 44
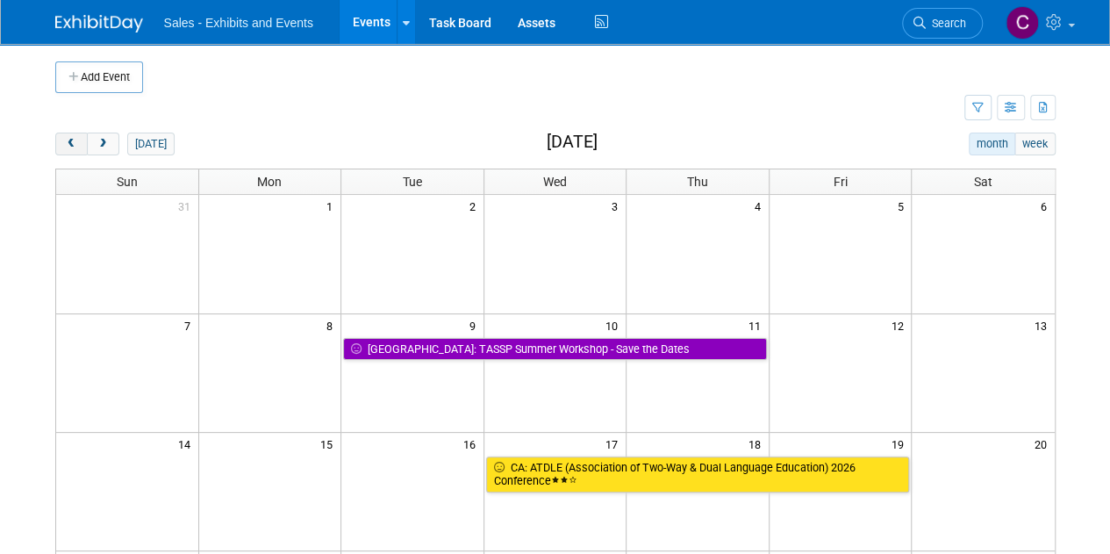
click at [77, 152] on button "prev" at bounding box center [71, 143] width 32 height 23
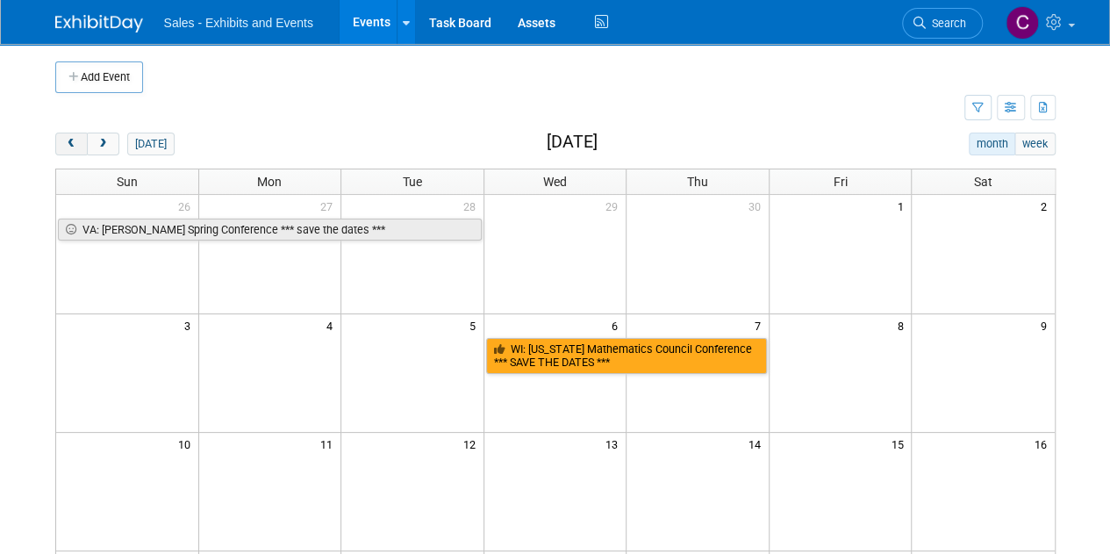
click at [77, 152] on button "prev" at bounding box center [71, 143] width 32 height 23
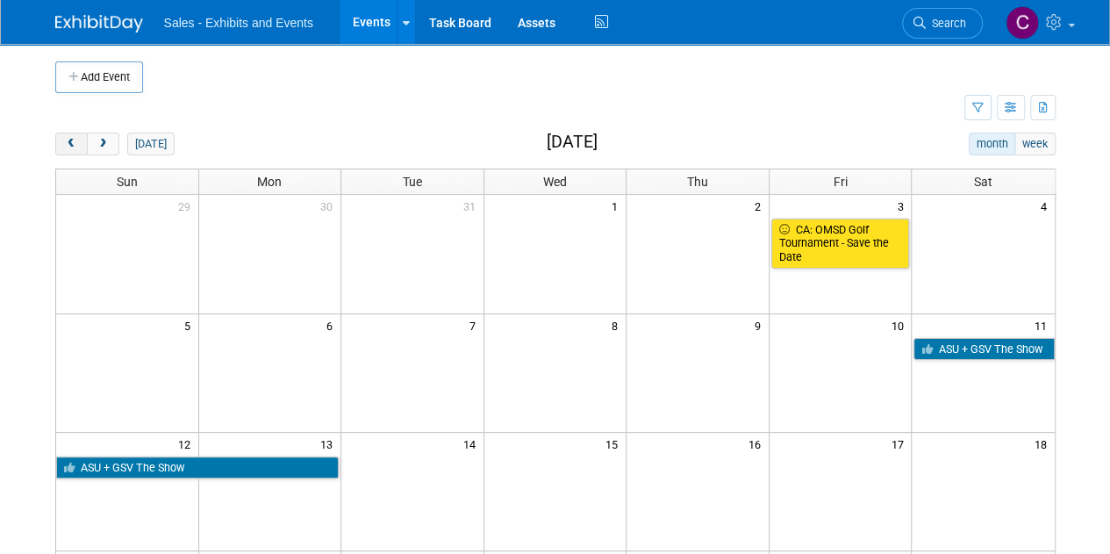
click at [77, 152] on button "prev" at bounding box center [71, 143] width 32 height 23
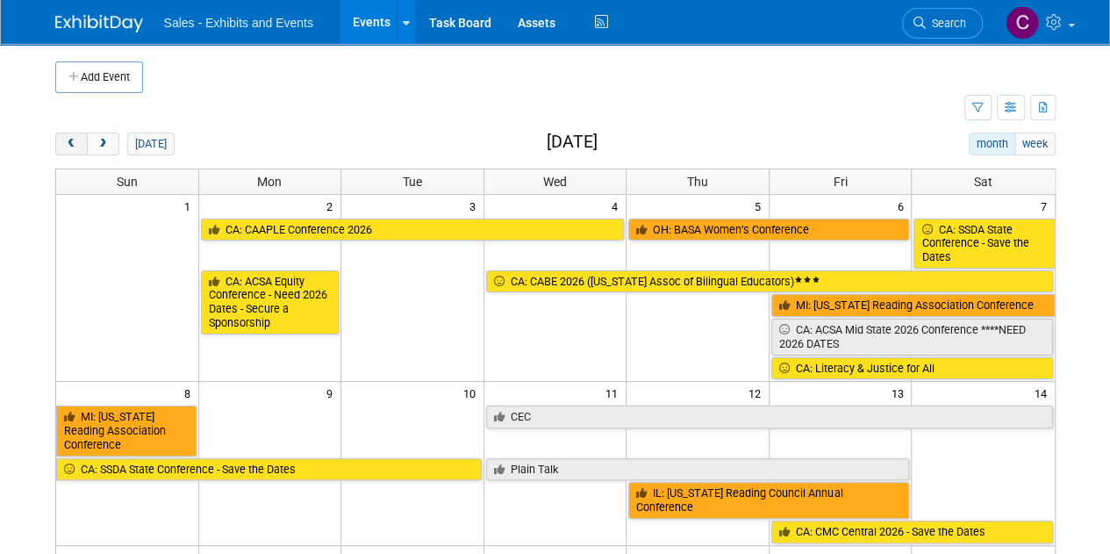
click at [77, 152] on button "prev" at bounding box center [71, 143] width 32 height 23
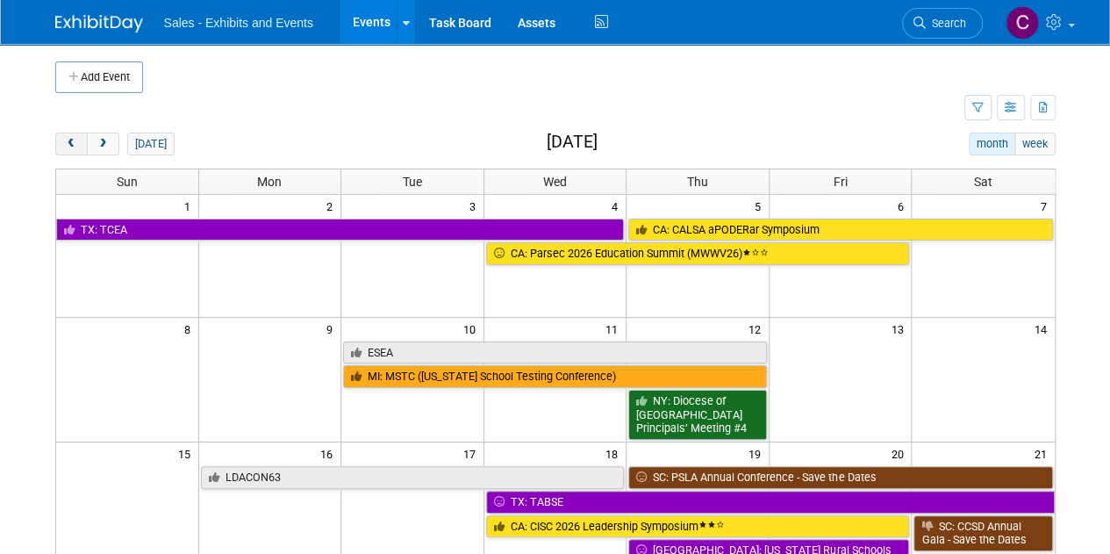
click at [77, 152] on button "prev" at bounding box center [71, 143] width 32 height 23
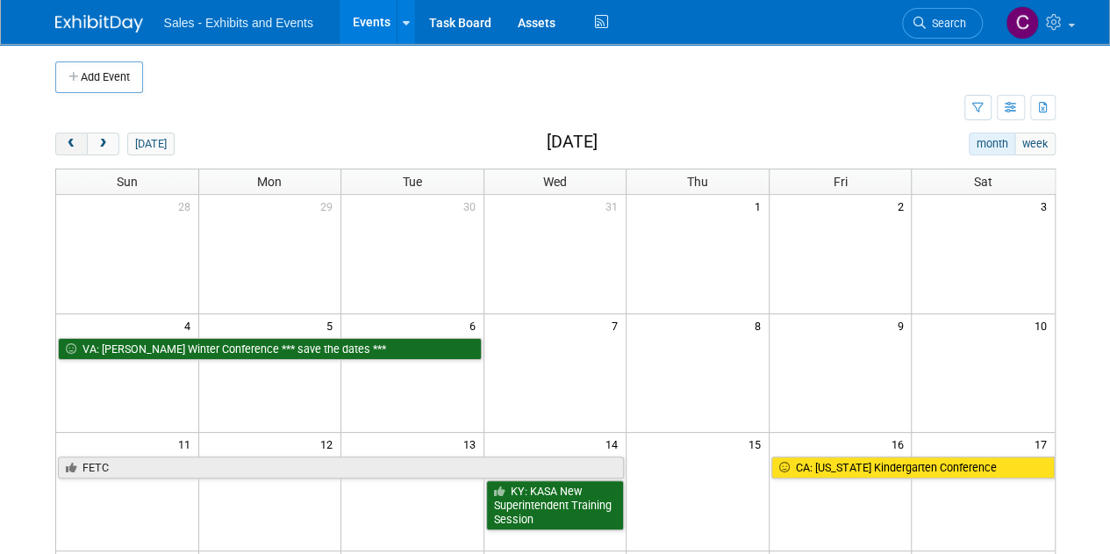
click at [77, 152] on button "prev" at bounding box center [71, 143] width 32 height 23
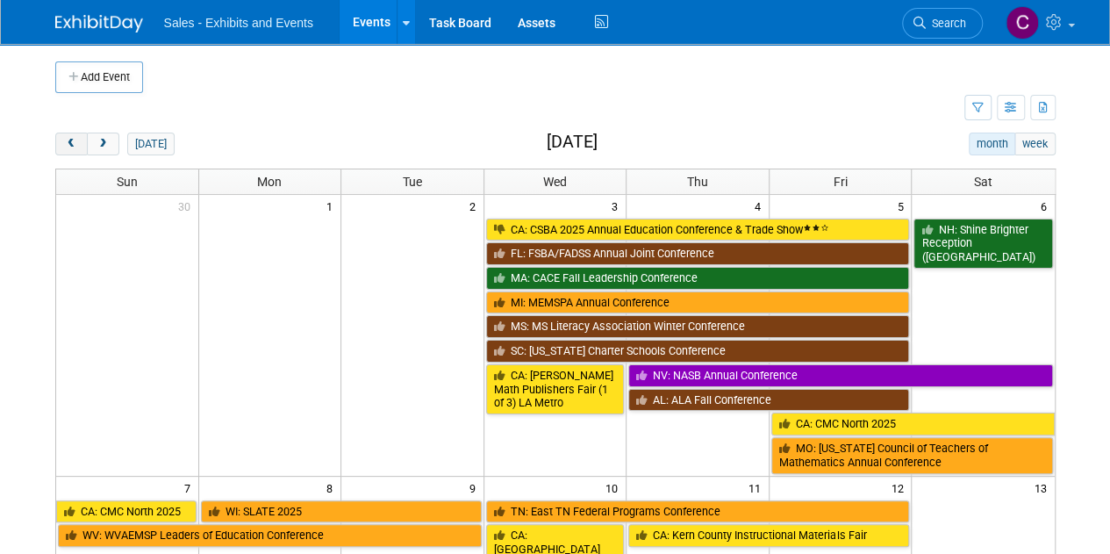
click at [77, 152] on button "prev" at bounding box center [71, 143] width 32 height 23
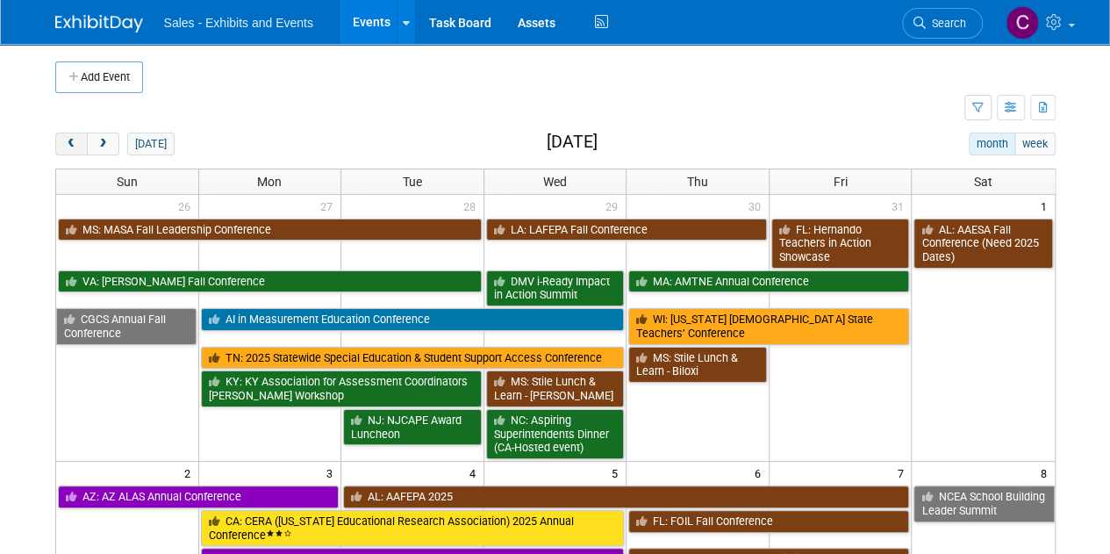
click at [77, 152] on button "prev" at bounding box center [71, 143] width 32 height 23
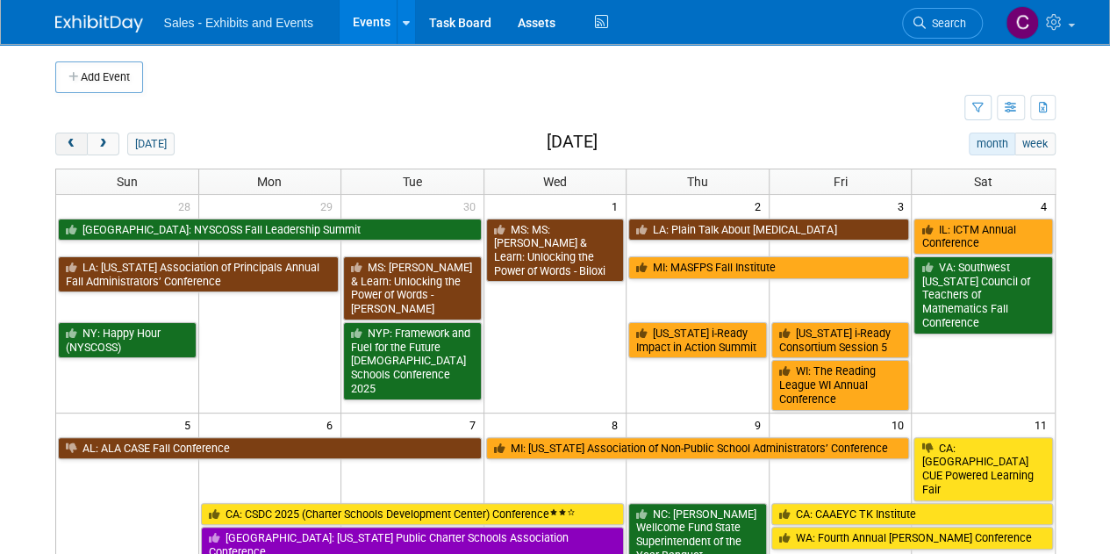
click at [77, 152] on button "prev" at bounding box center [71, 143] width 32 height 23
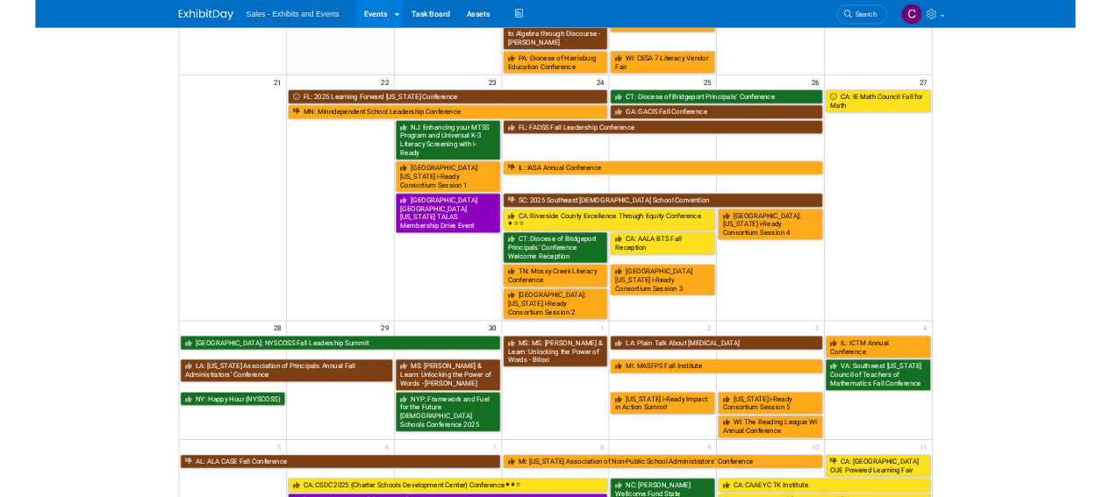
scroll to position [718, 0]
